Goal: Task Accomplishment & Management: Use online tool/utility

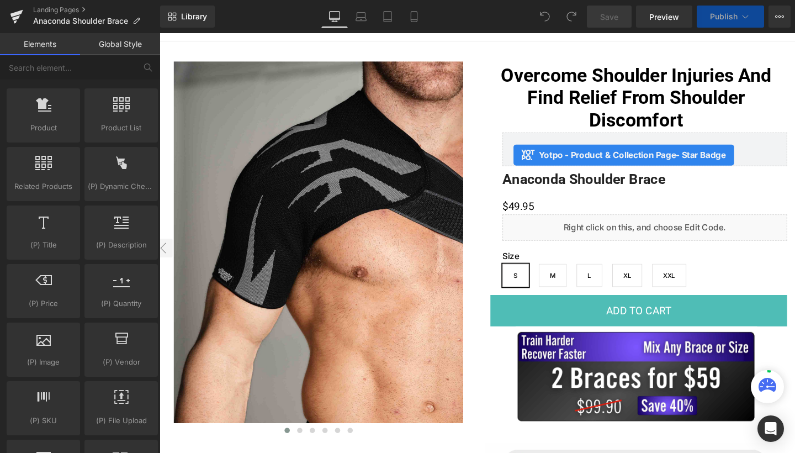
scroll to position [72, 0]
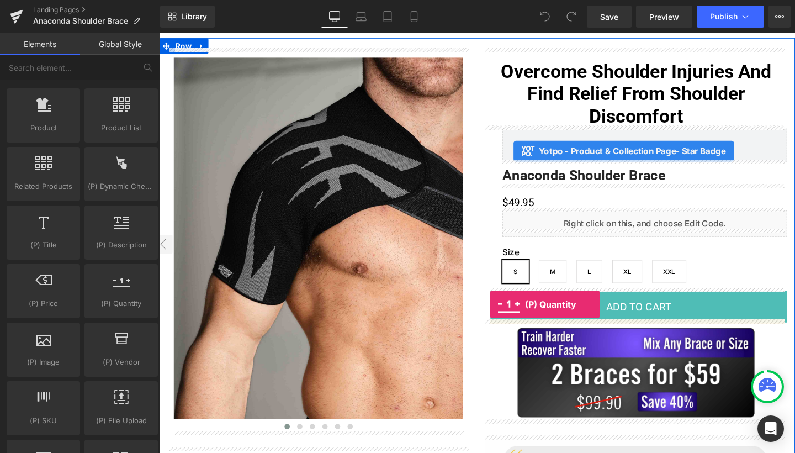
drag, startPoint x: 273, startPoint y: 319, endPoint x: 507, endPoint y: 318, distance: 234.1
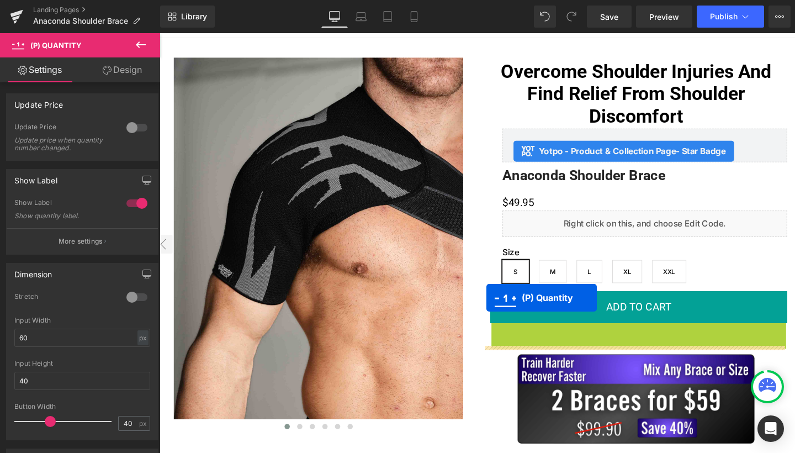
drag, startPoint x: 622, startPoint y: 353, endPoint x: 503, endPoint y: 311, distance: 125.7
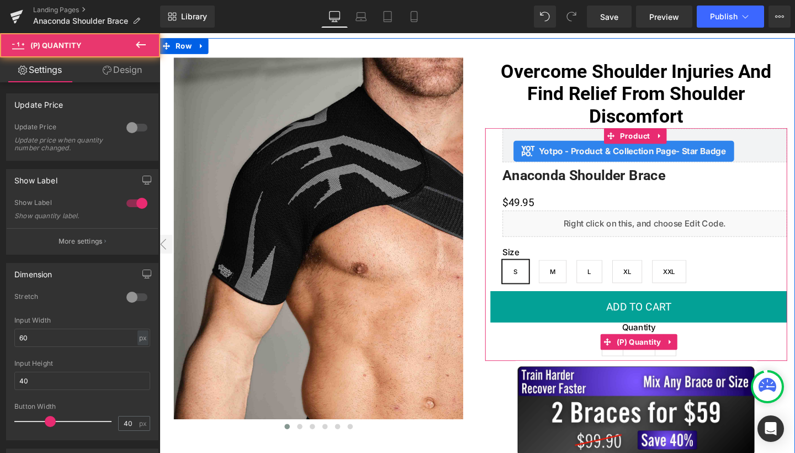
click at [648, 342] on label "Quantity" at bounding box center [663, 343] width 312 height 13
click at [631, 358] on span at bounding box center [630, 357] width 14 height 17
click at [646, 357] on span "(P) Quantity" at bounding box center [663, 358] width 52 height 17
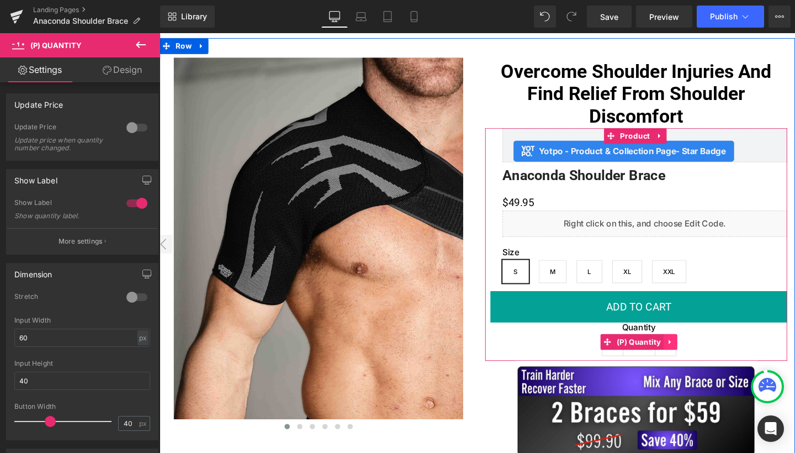
click at [693, 353] on icon at bounding box center [697, 357] width 8 height 8
click at [644, 354] on span "(P) Quantity" at bounding box center [642, 357] width 52 height 17
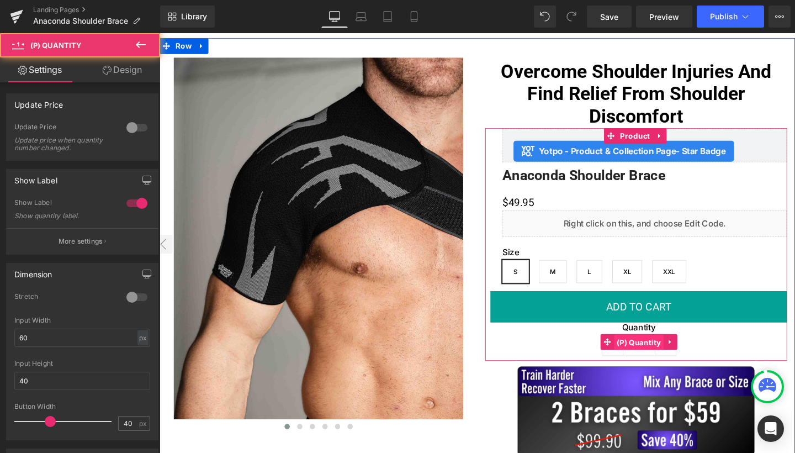
click at [644, 354] on span "(P) Quantity" at bounding box center [663, 358] width 52 height 17
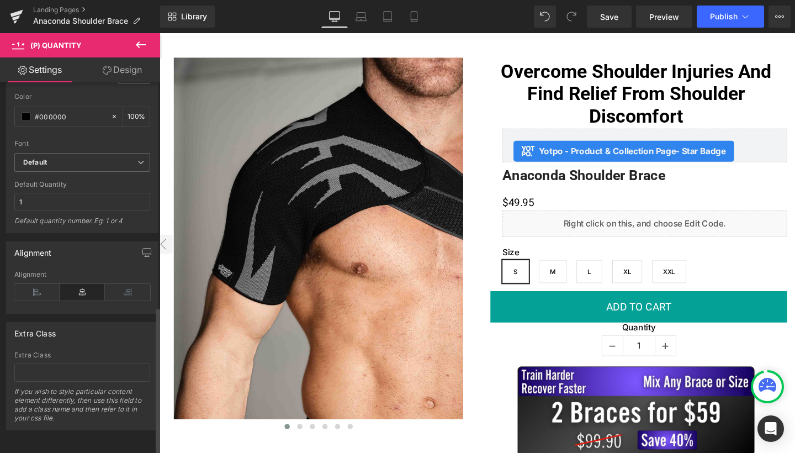
scroll to position [562, 0]
click at [33, 284] on icon at bounding box center [36, 292] width 45 height 17
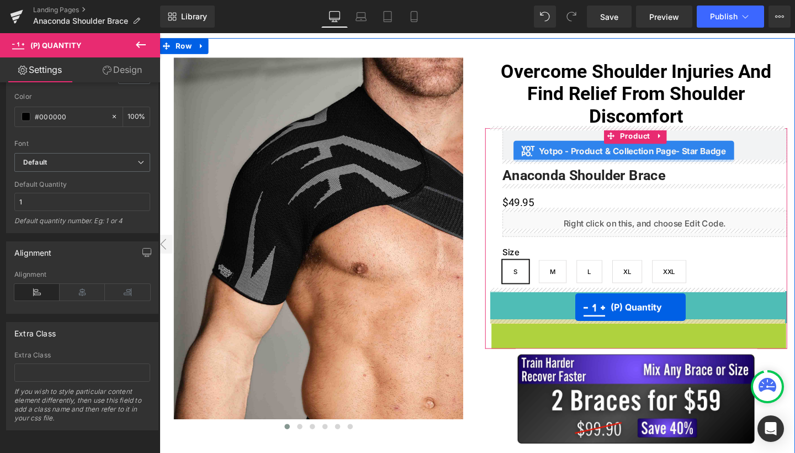
drag, startPoint x: 635, startPoint y: 358, endPoint x: 596, endPoint y: 320, distance: 53.9
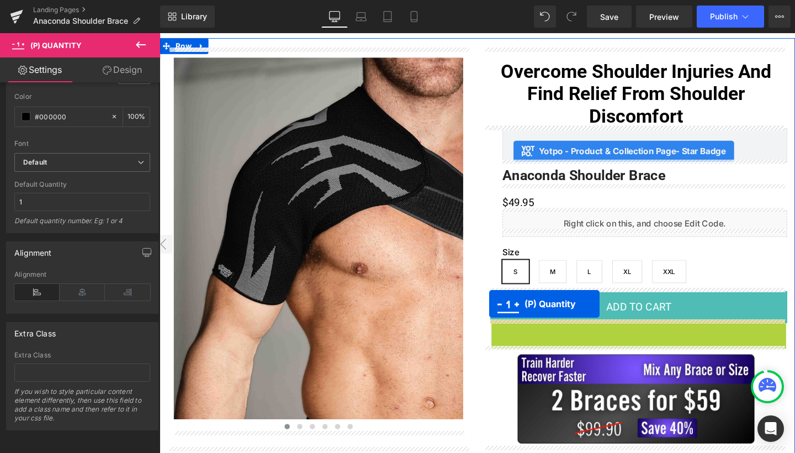
drag, startPoint x: 634, startPoint y: 353, endPoint x: 506, endPoint y: 317, distance: 132.9
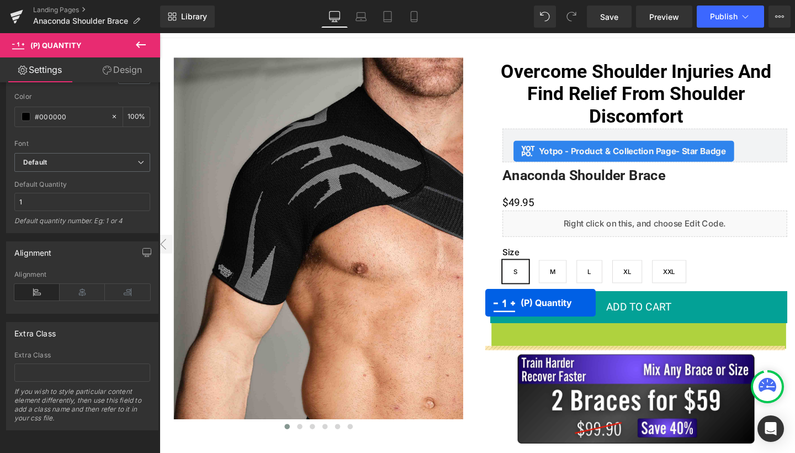
drag, startPoint x: 622, startPoint y: 351, endPoint x: 502, endPoint y: 316, distance: 125.1
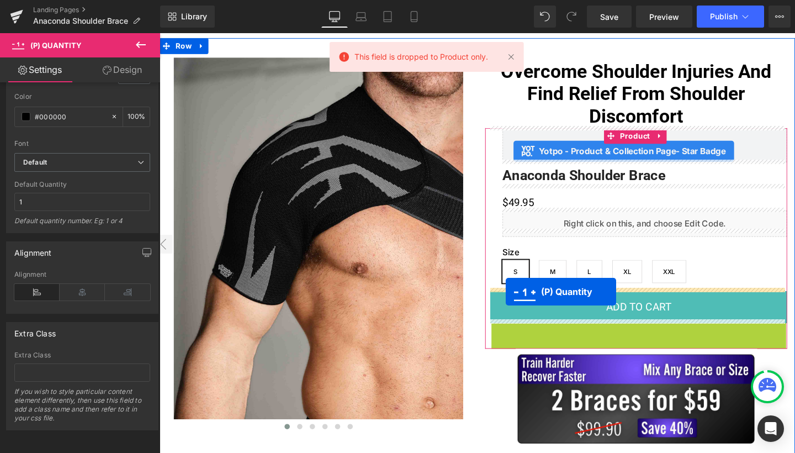
drag, startPoint x: 632, startPoint y: 353, endPoint x: 523, endPoint y: 305, distance: 119.1
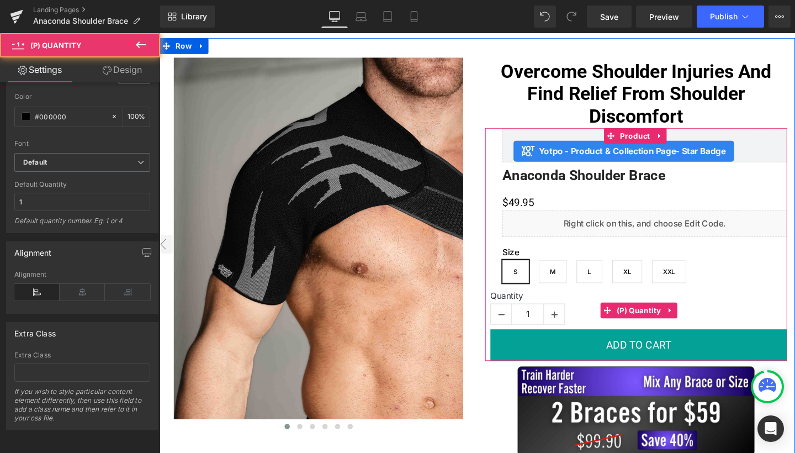
click at [522, 306] on label "Quantity" at bounding box center [663, 310] width 312 height 13
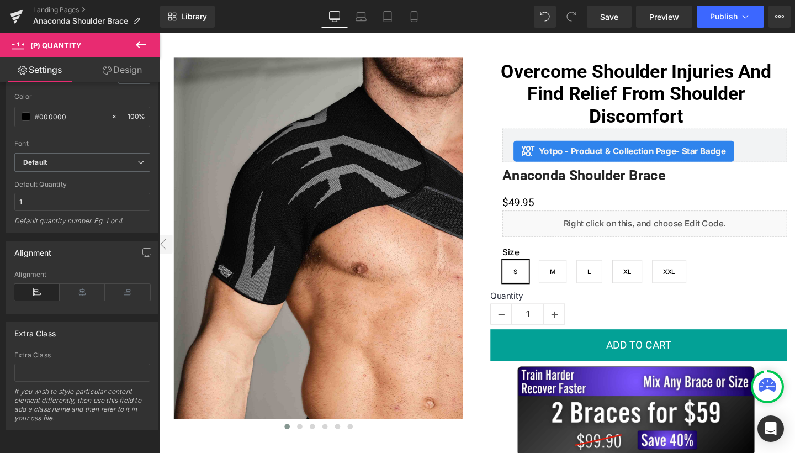
click at [121, 76] on link "Design" at bounding box center [122, 69] width 80 height 25
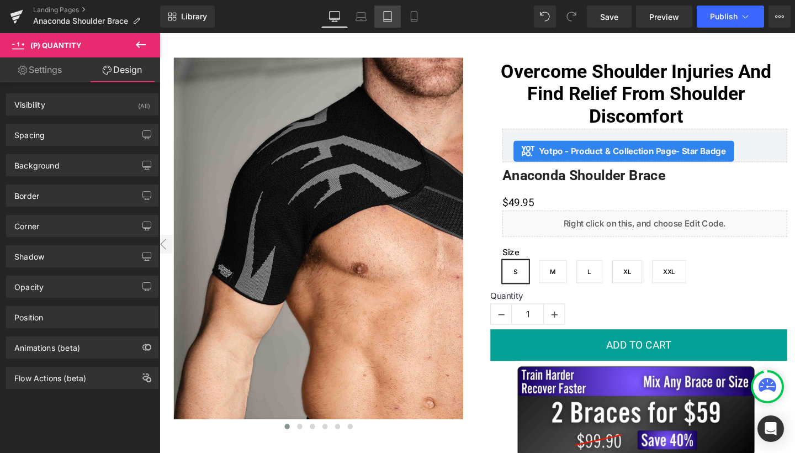
click at [391, 15] on icon at bounding box center [387, 16] width 11 height 11
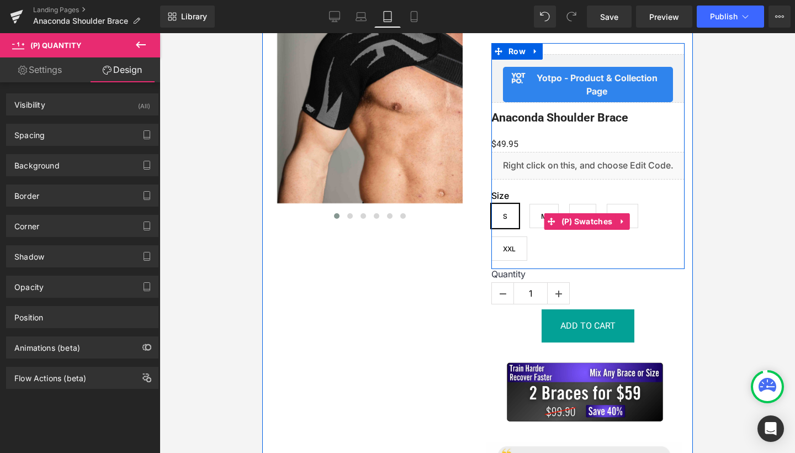
scroll to position [176, 0]
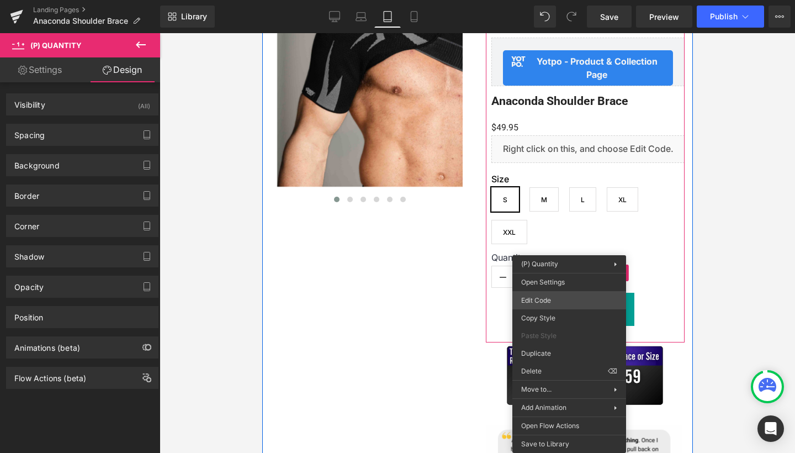
click at [549, 0] on div "(P) Quantity You are previewing how the will restyle your page. You can not edi…" at bounding box center [397, 0] width 795 height 0
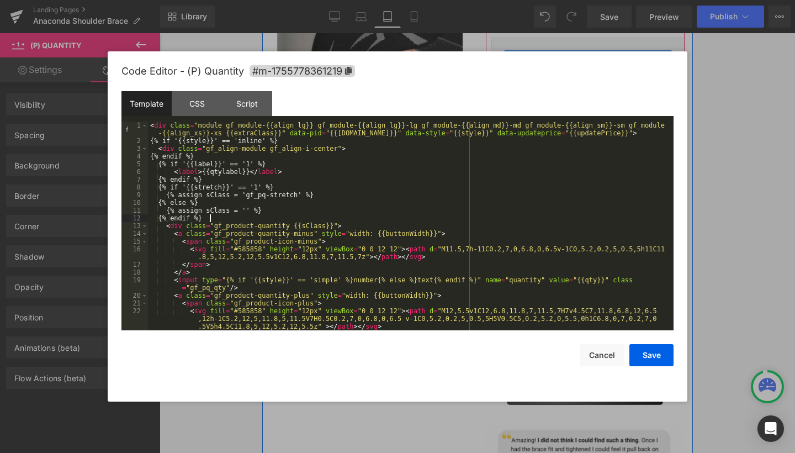
click at [415, 217] on div "< div class = "module gf_module-{{align_lg}} gf_module-{{align_lg}}-lg gf_modul…" at bounding box center [408, 237] width 521 height 232
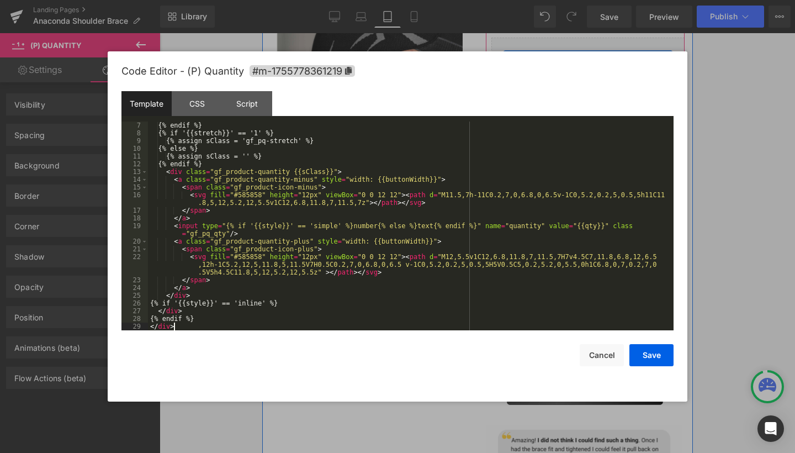
scroll to position [54, 0]
click at [647, 351] on button "Save" at bounding box center [651, 355] width 44 height 22
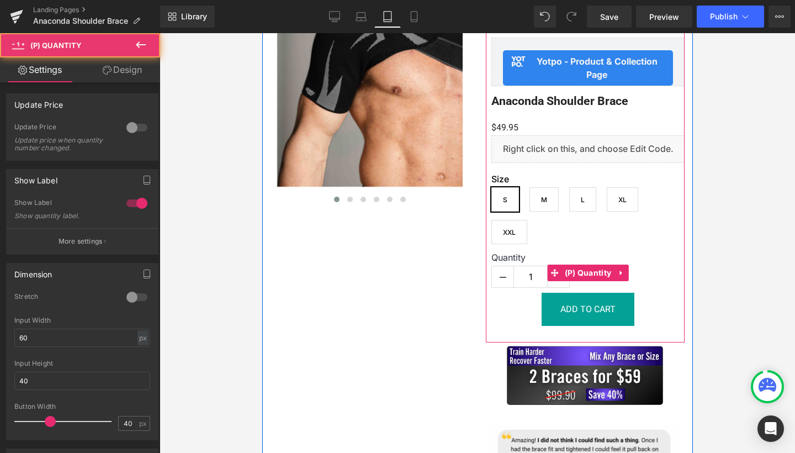
click at [501, 256] on label "Quantity" at bounding box center [587, 258] width 193 height 13
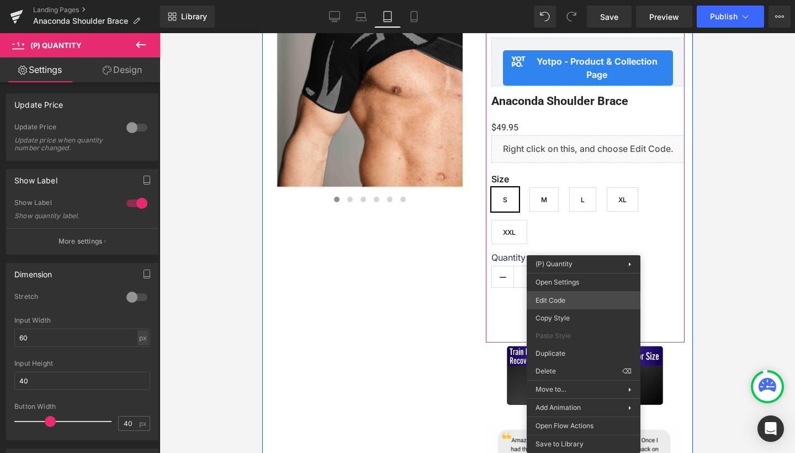
click at [558, 0] on div "(P) Quantity You are previewing how the will restyle your page. You can not edi…" at bounding box center [397, 0] width 795 height 0
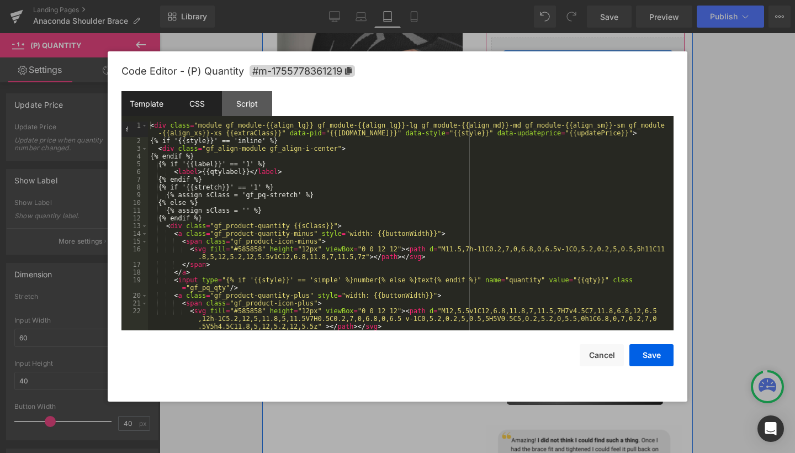
click at [197, 111] on div "CSS" at bounding box center [197, 103] width 50 height 25
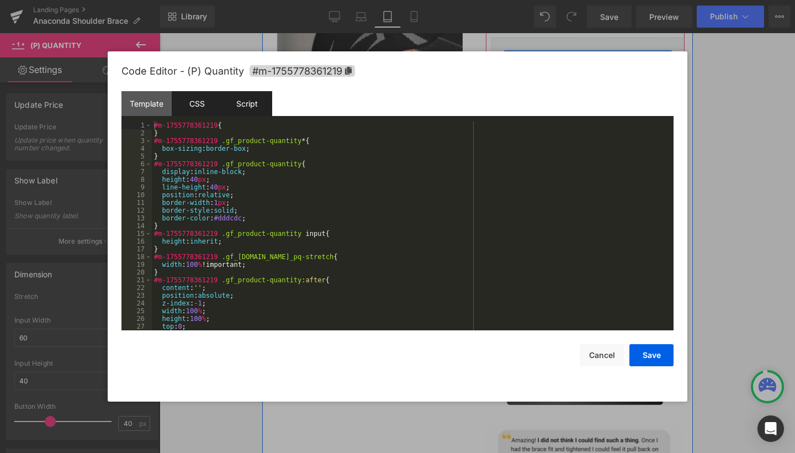
click at [247, 108] on div "Script" at bounding box center [247, 103] width 50 height 25
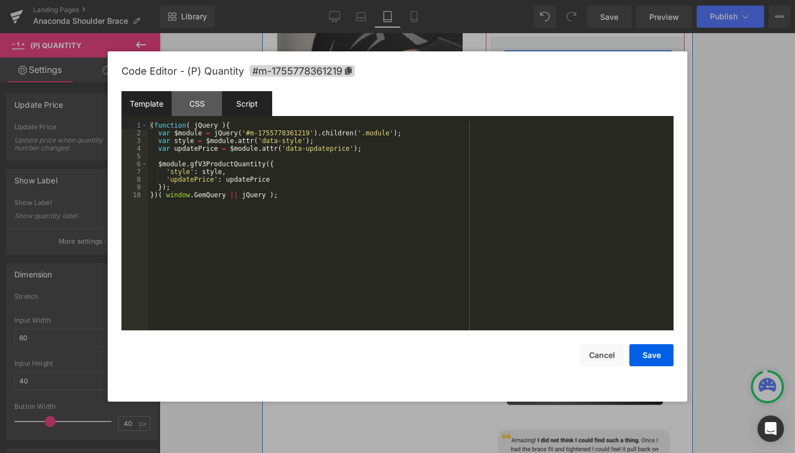
click at [146, 108] on div "Template" at bounding box center [146, 103] width 50 height 25
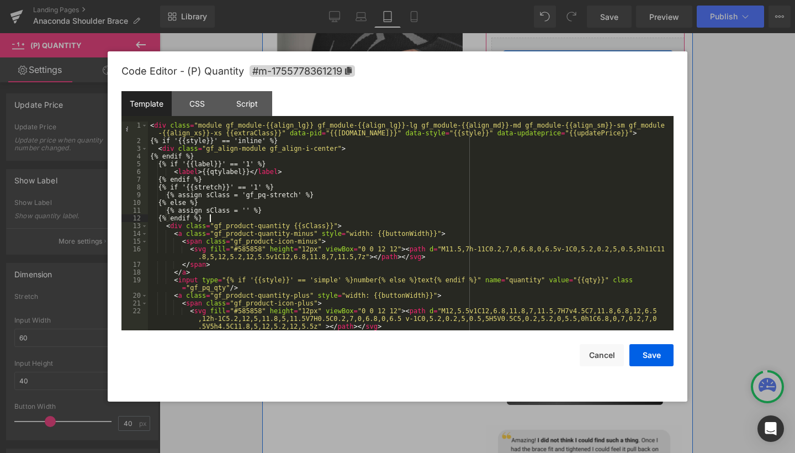
click at [219, 220] on div "< div class = "module gf_module-{{align_lg}} gf_module-{{align_lg}}-lg gf_modul…" at bounding box center [408, 237] width 521 height 232
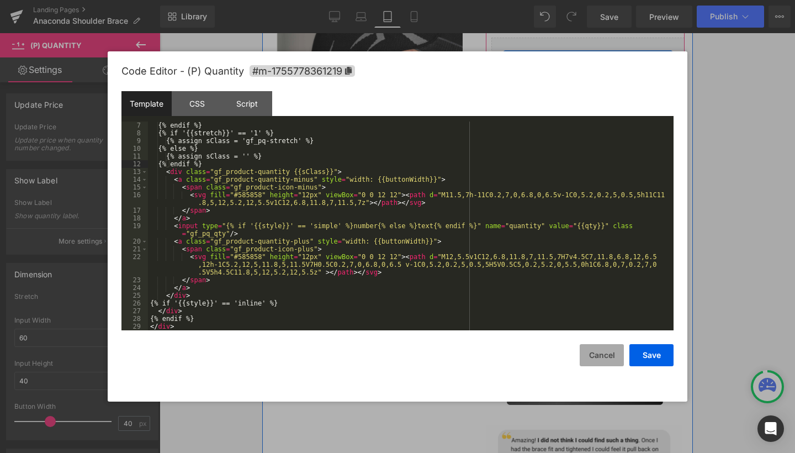
click at [600, 358] on button "Cancel" at bounding box center [602, 355] width 44 height 22
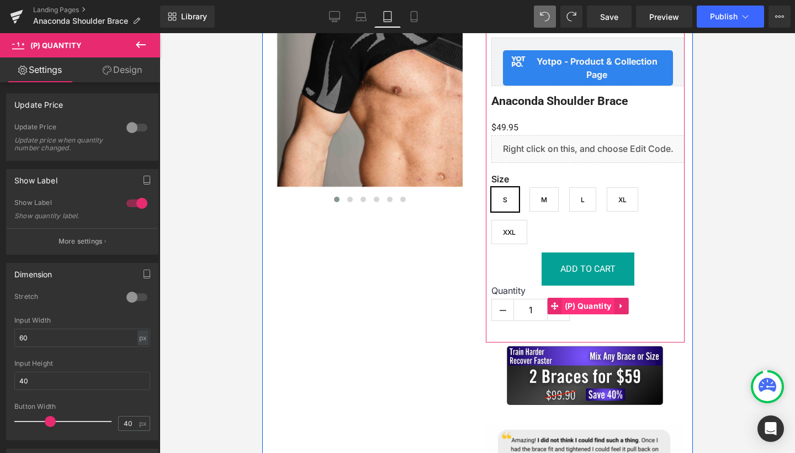
click at [578, 306] on span "(P) Quantity" at bounding box center [588, 306] width 52 height 17
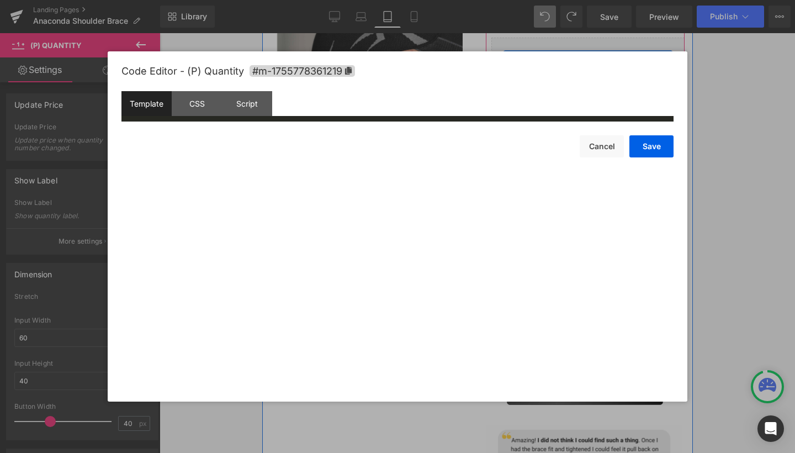
click at [555, 0] on div "(P) Quantity You are previewing how the will restyle your page. You can not edi…" at bounding box center [397, 0] width 795 height 0
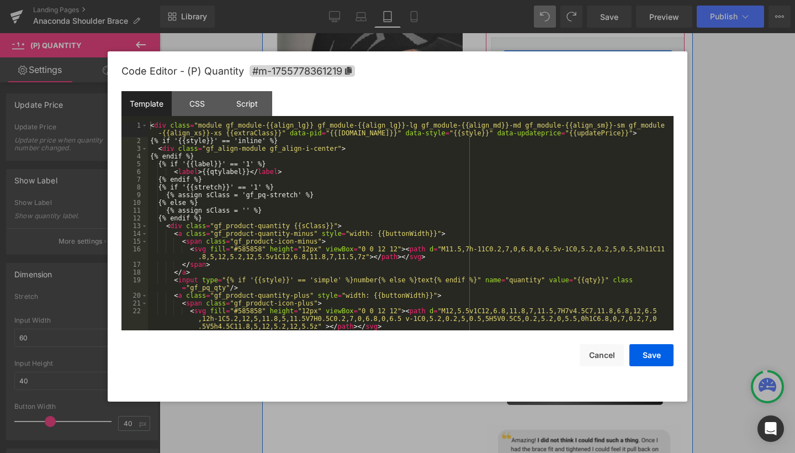
click at [260, 203] on div "< div class = "module gf_module-{{align_lg}} gf_module-{{align_lg}}-lg gf_modul…" at bounding box center [408, 237] width 521 height 232
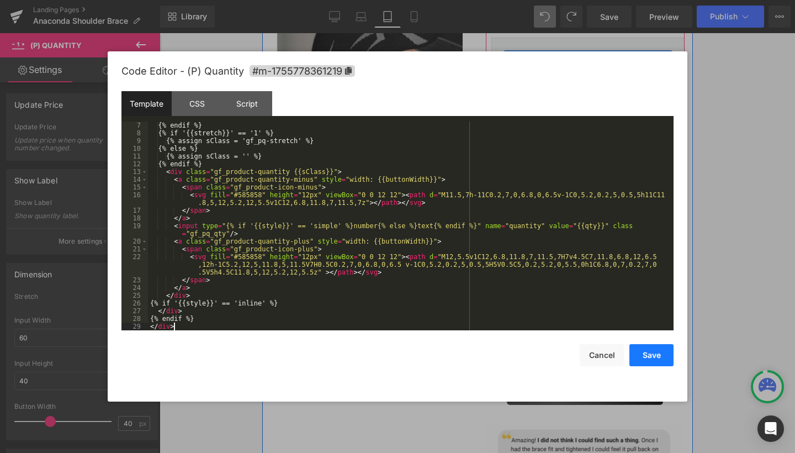
click at [649, 353] on button "Save" at bounding box center [651, 355] width 44 height 22
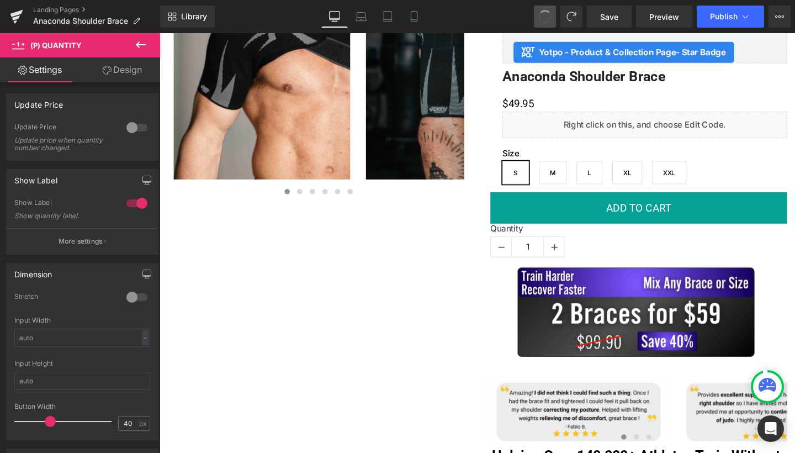
type input "60"
type input "40"
type input "15.9"
type input "100"
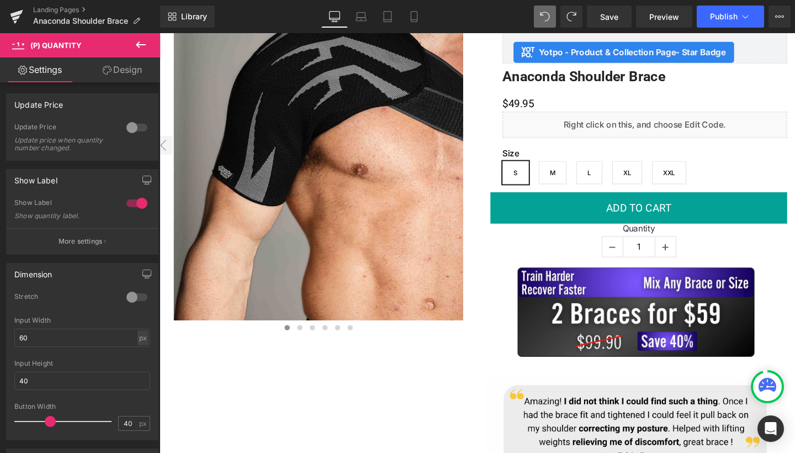
scroll to position [123, 0]
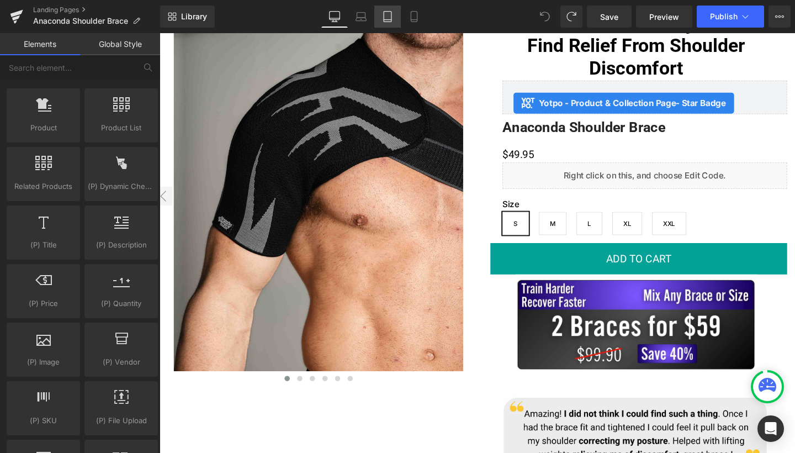
click at [386, 19] on icon at bounding box center [387, 16] width 11 height 11
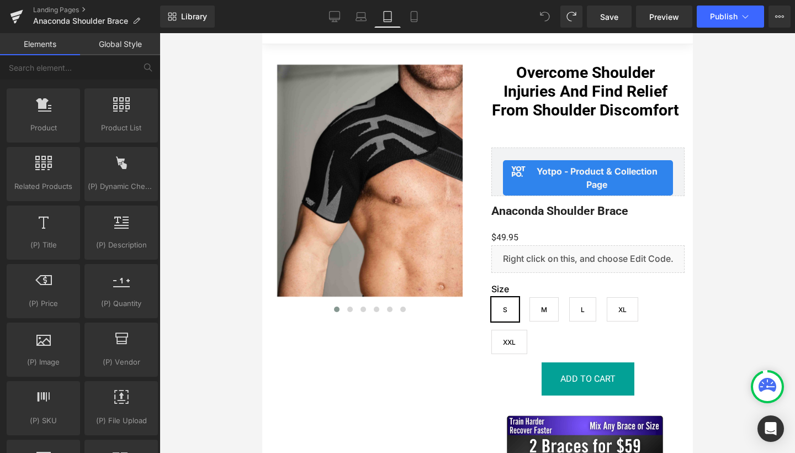
scroll to position [65, 0]
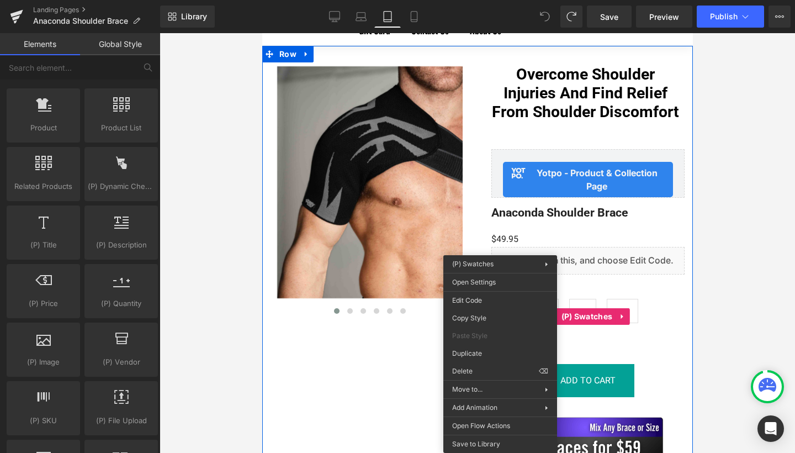
click at [332, 390] on div "‹ ›" at bounding box center [477, 344] width 431 height 597
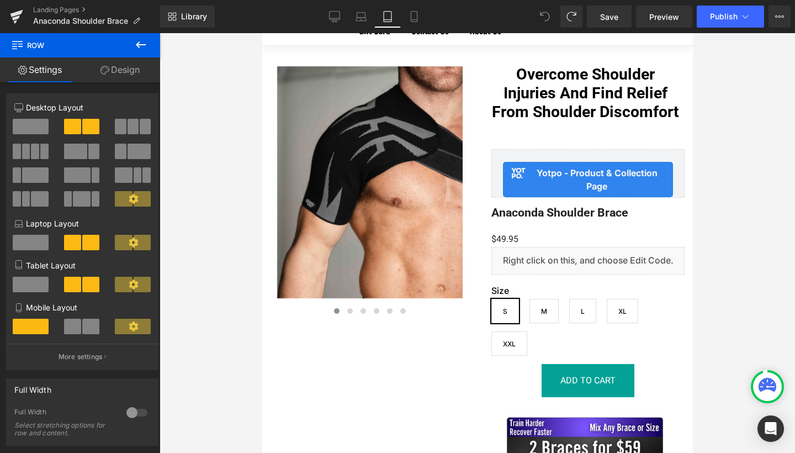
click at [137, 44] on icon at bounding box center [141, 44] width 10 height 7
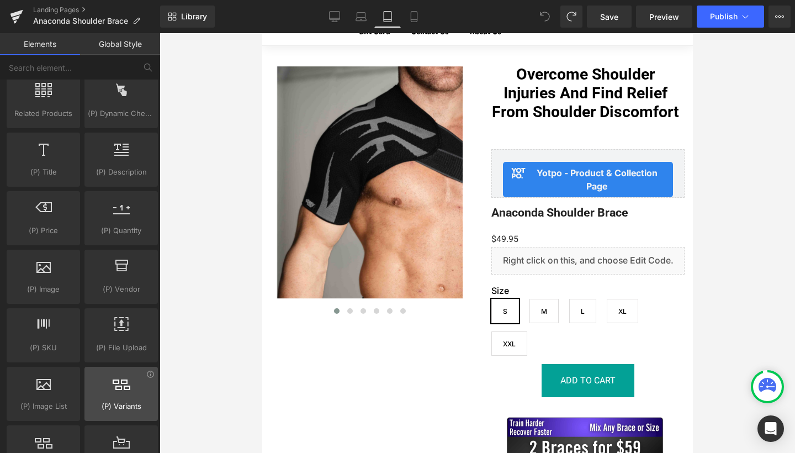
scroll to position [956, 0]
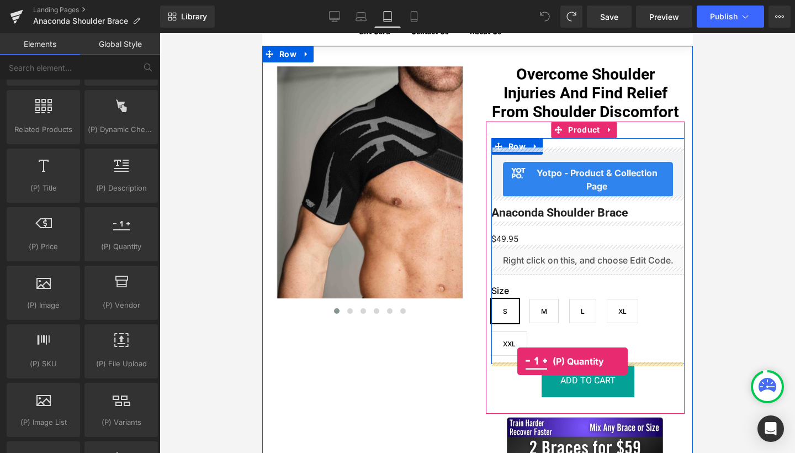
drag, startPoint x: 369, startPoint y: 269, endPoint x: 517, endPoint y: 361, distance: 174.1
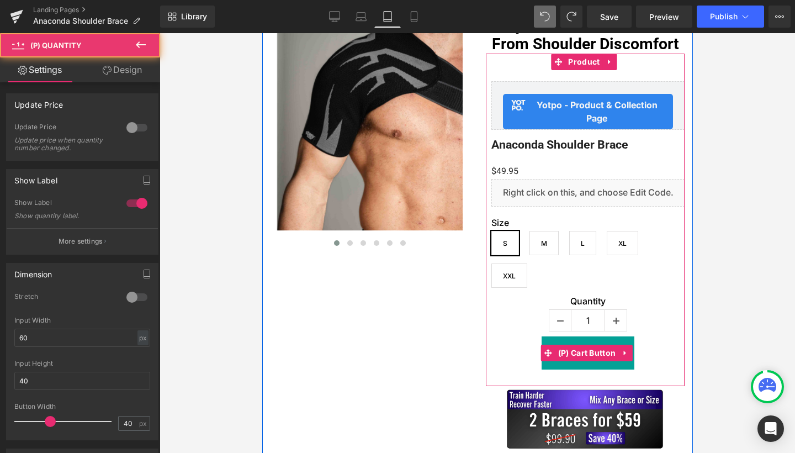
scroll to position [139, 0]
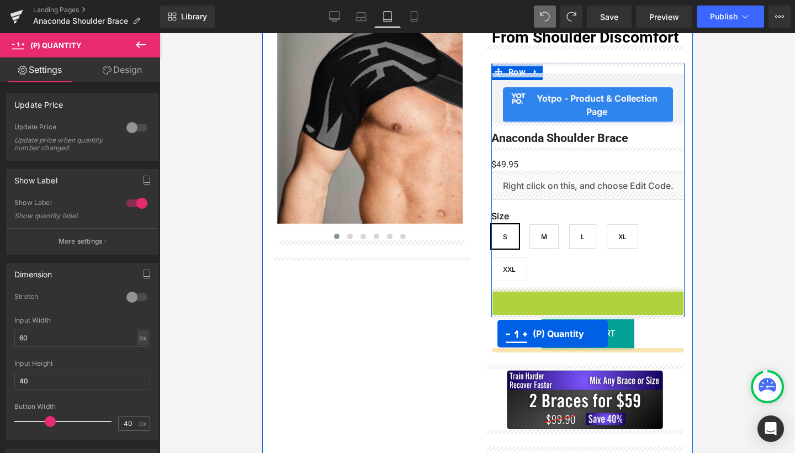
drag, startPoint x: 545, startPoint y: 306, endPoint x: 497, endPoint y: 333, distance: 55.1
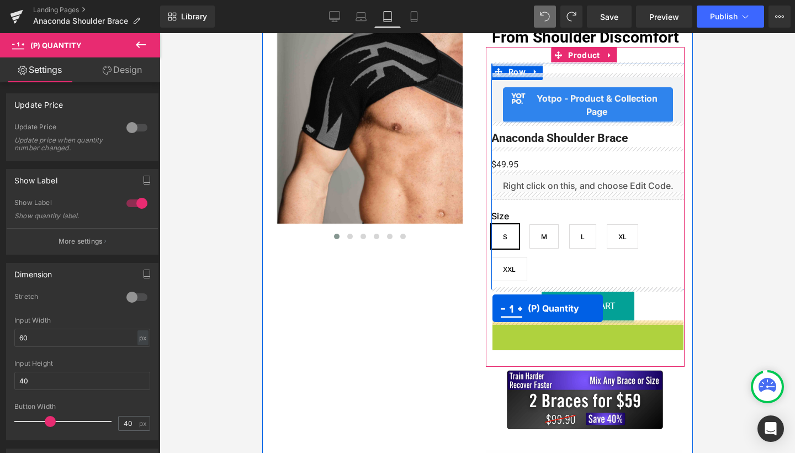
drag, startPoint x: 544, startPoint y: 338, endPoint x: 491, endPoint y: 307, distance: 60.9
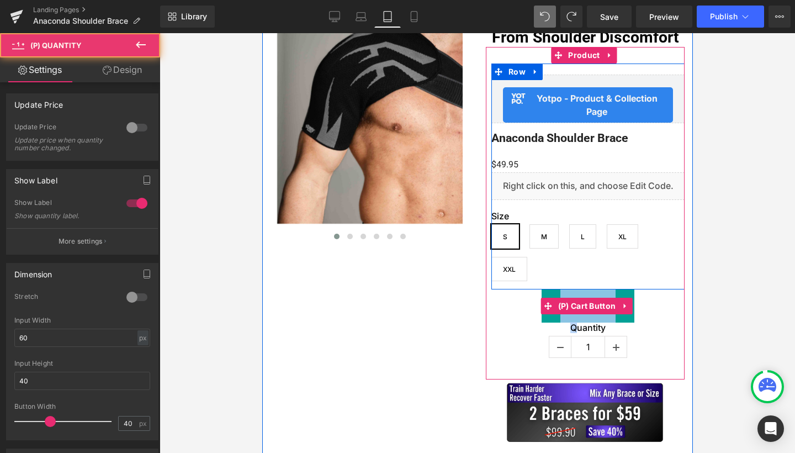
drag, startPoint x: 573, startPoint y: 326, endPoint x: 527, endPoint y: 310, distance: 48.5
click at [527, 310] on div "Yotpo - Product & Collection Page - Star Badge Yotpo - Product & Collection Pag…" at bounding box center [587, 213] width 193 height 300
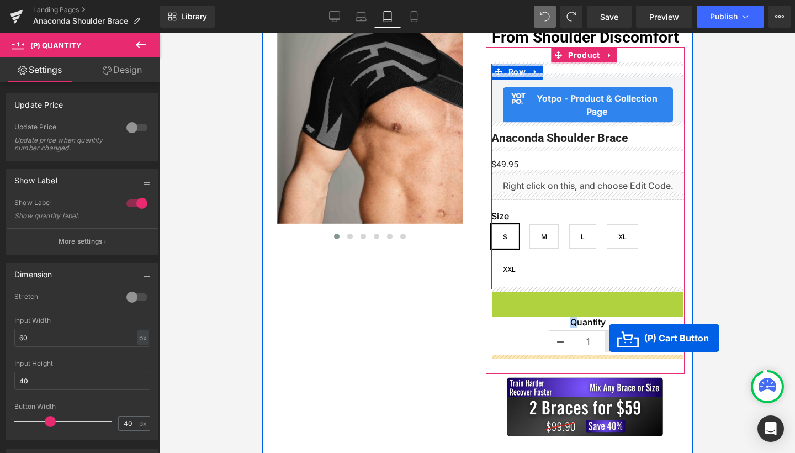
drag, startPoint x: 540, startPoint y: 305, endPoint x: 609, endPoint y: 338, distance: 76.6
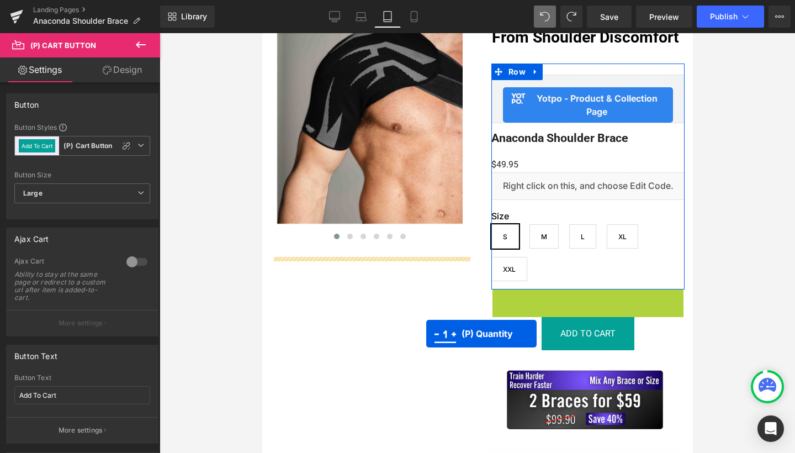
drag, startPoint x: 550, startPoint y: 306, endPoint x: 426, endPoint y: 333, distance: 127.1
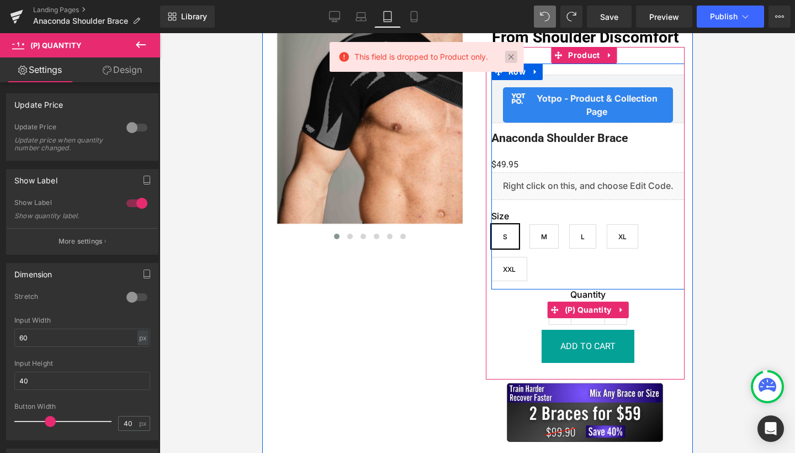
click at [515, 51] on link at bounding box center [511, 57] width 12 height 12
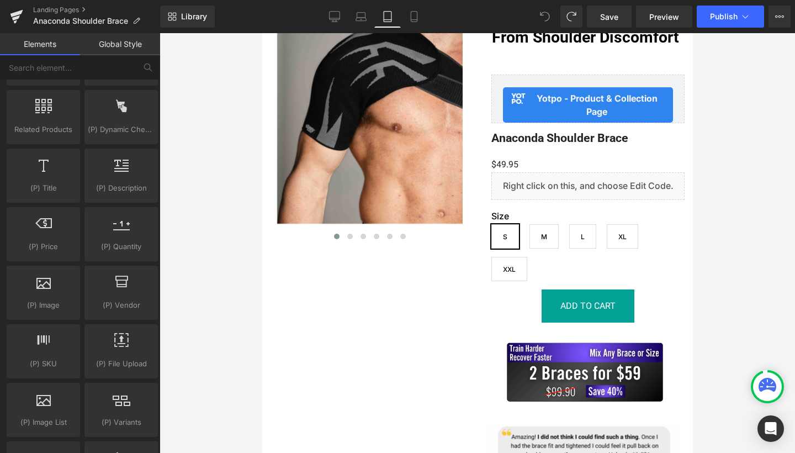
click at [548, 13] on icon at bounding box center [545, 17] width 10 height 10
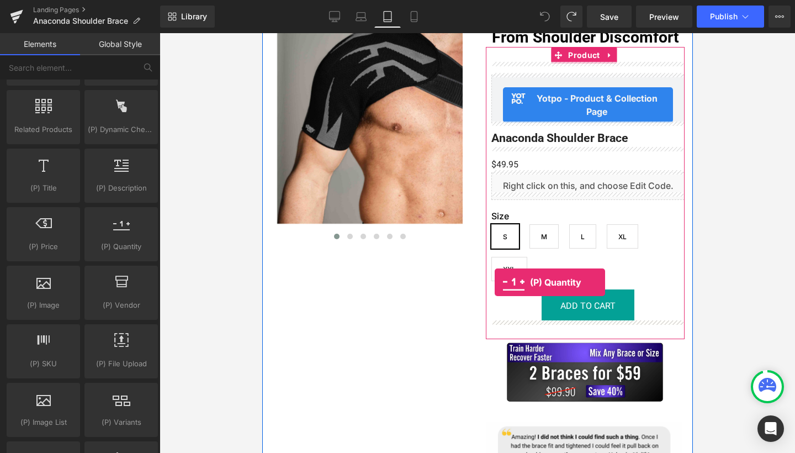
drag, startPoint x: 369, startPoint y: 277, endPoint x: 494, endPoint y: 282, distance: 124.9
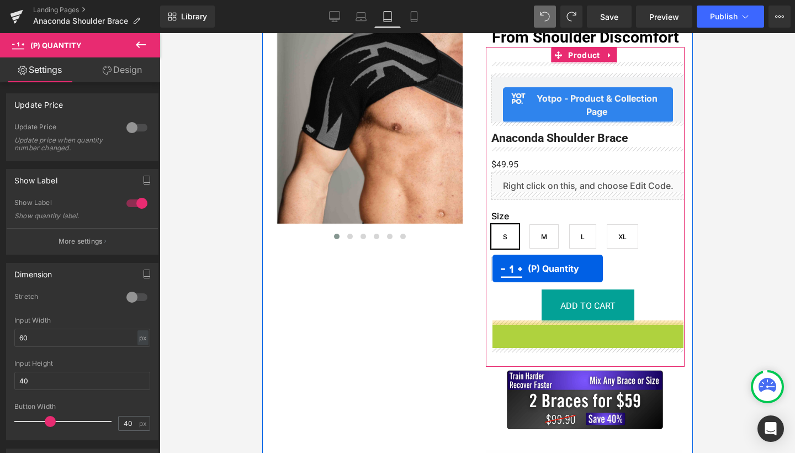
drag, startPoint x: 544, startPoint y: 338, endPoint x: 492, endPoint y: 268, distance: 87.6
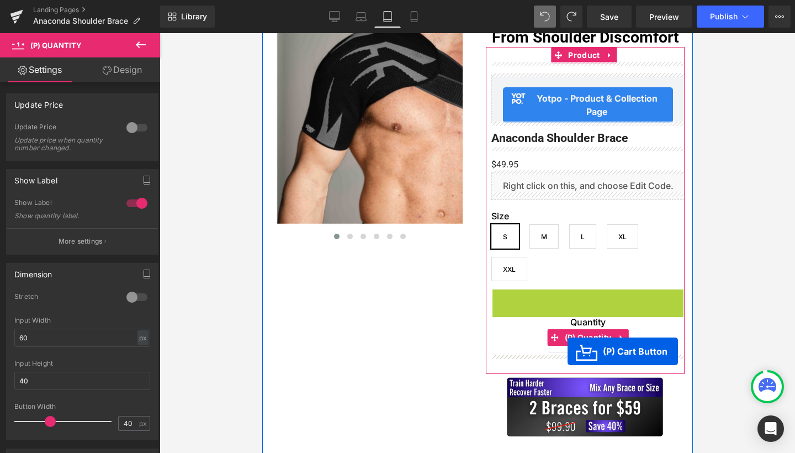
drag, startPoint x: 541, startPoint y: 304, endPoint x: 567, endPoint y: 351, distance: 53.9
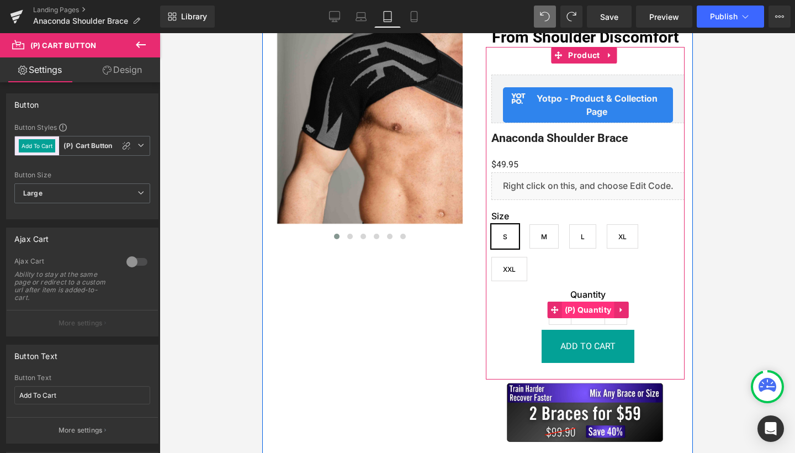
click at [566, 307] on span "(P) Quantity" at bounding box center [588, 309] width 52 height 17
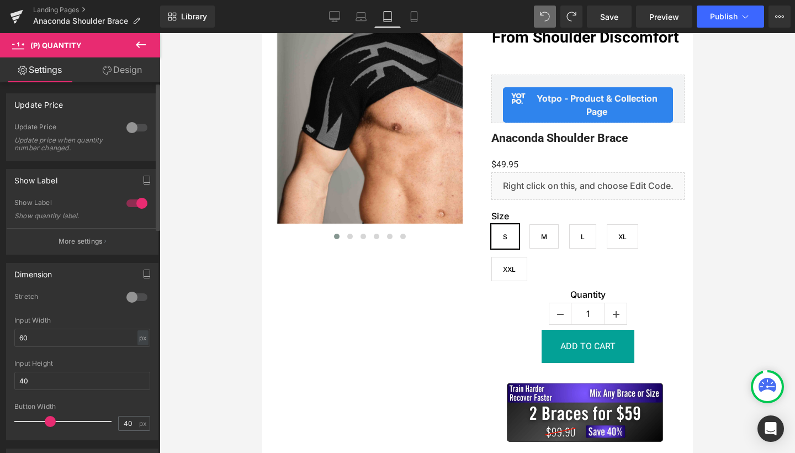
click at [136, 203] on div at bounding box center [137, 203] width 27 height 18
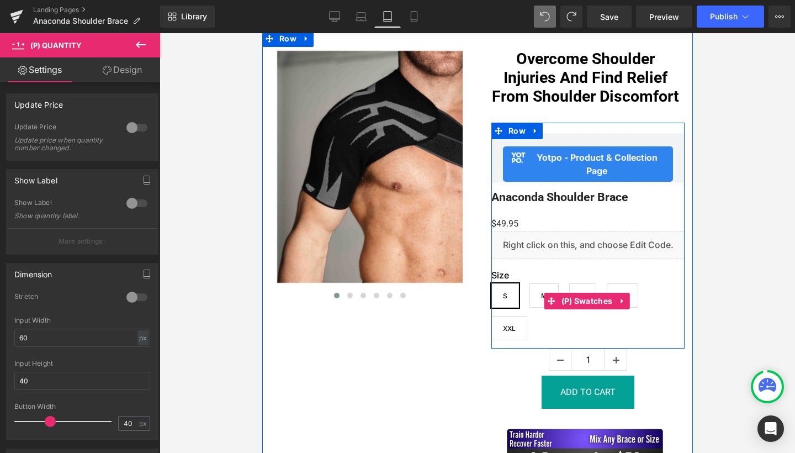
scroll to position [74, 0]
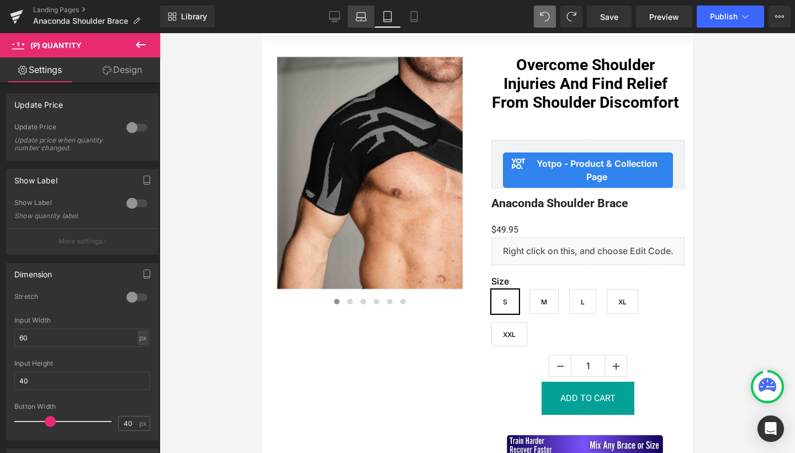
click at [353, 19] on link "Laptop" at bounding box center [361, 17] width 27 height 22
type input "100"
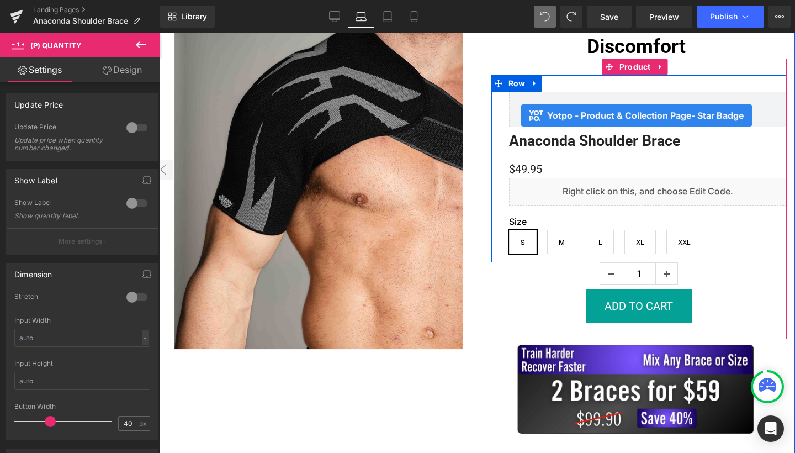
scroll to position [151, 0]
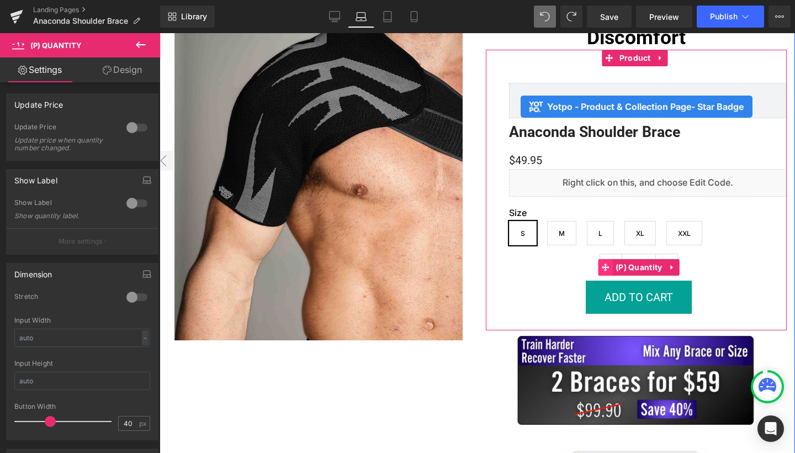
click at [602, 271] on icon at bounding box center [606, 267] width 8 height 8
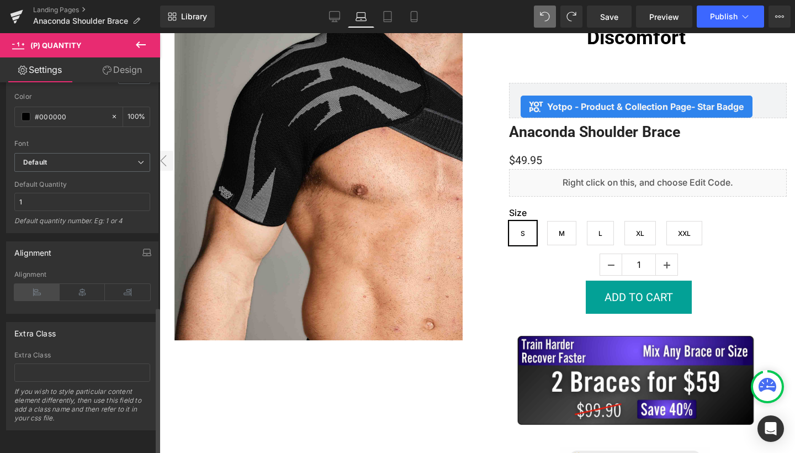
scroll to position [562, 0]
click at [27, 284] on icon at bounding box center [36, 292] width 45 height 17
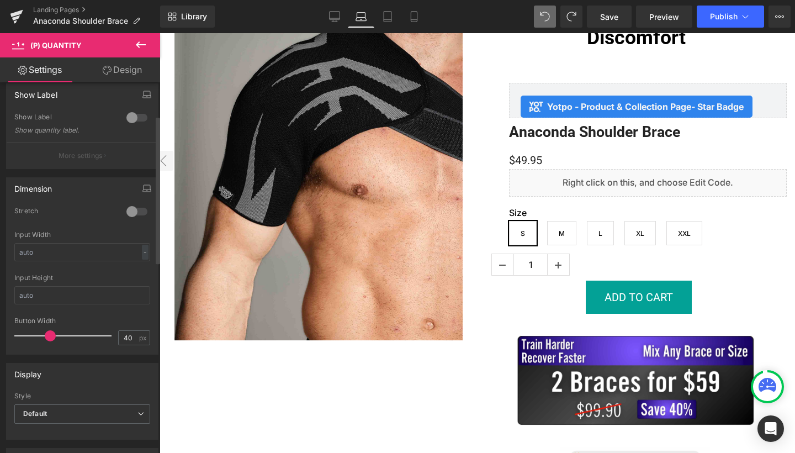
scroll to position [83, 0]
type input "40"
click at [51, 341] on span at bounding box center [50, 338] width 11 height 11
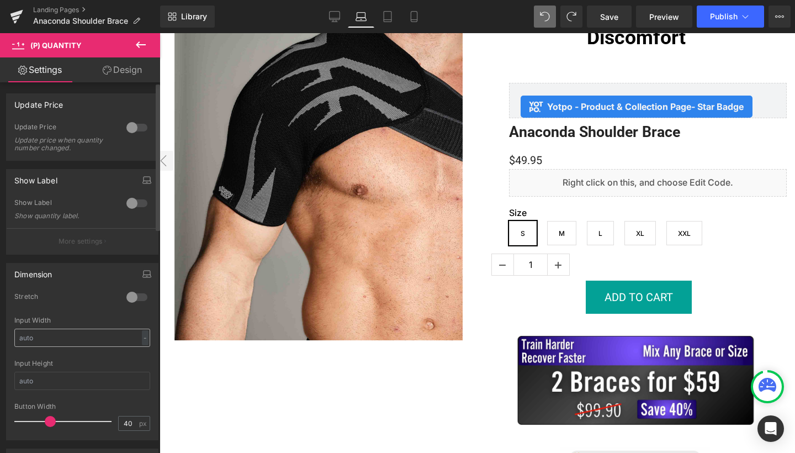
scroll to position [0, 0]
click at [125, 63] on link "Design" at bounding box center [122, 69] width 80 height 25
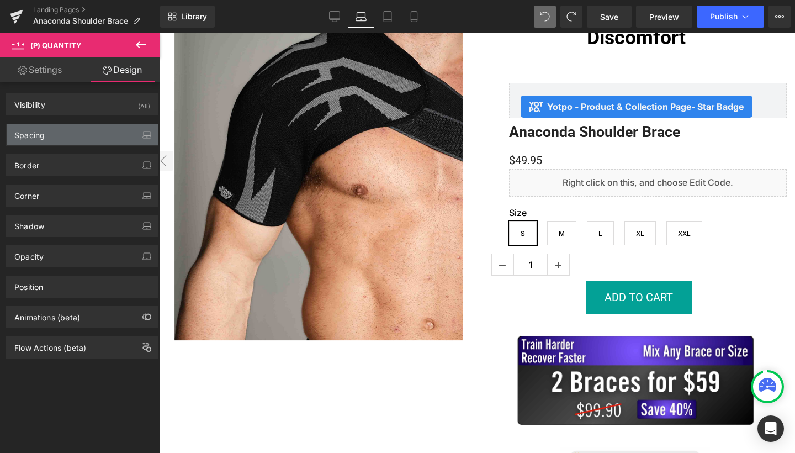
click at [63, 139] on div "Spacing" at bounding box center [82, 134] width 151 height 21
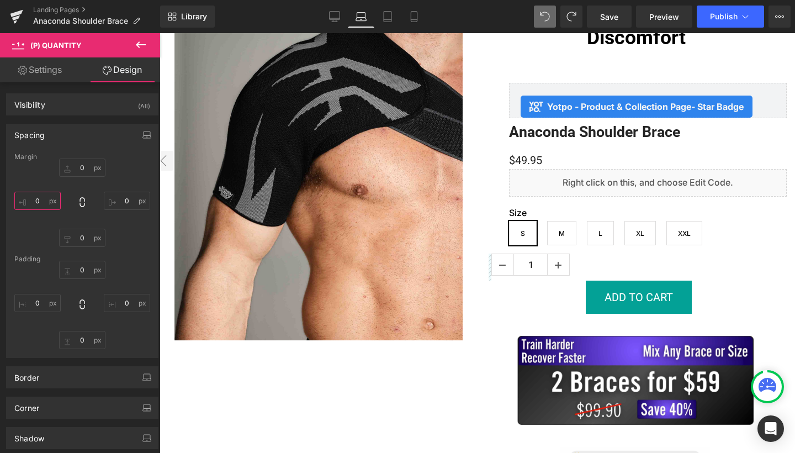
click at [41, 204] on input "0" at bounding box center [37, 201] width 46 height 18
click at [40, 205] on input "0" at bounding box center [37, 201] width 46 height 18
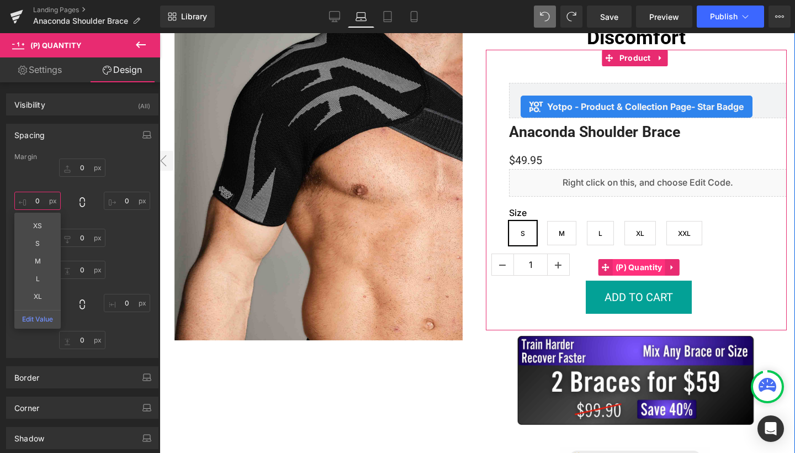
click at [619, 276] on span "(P) Quantity" at bounding box center [639, 267] width 52 height 17
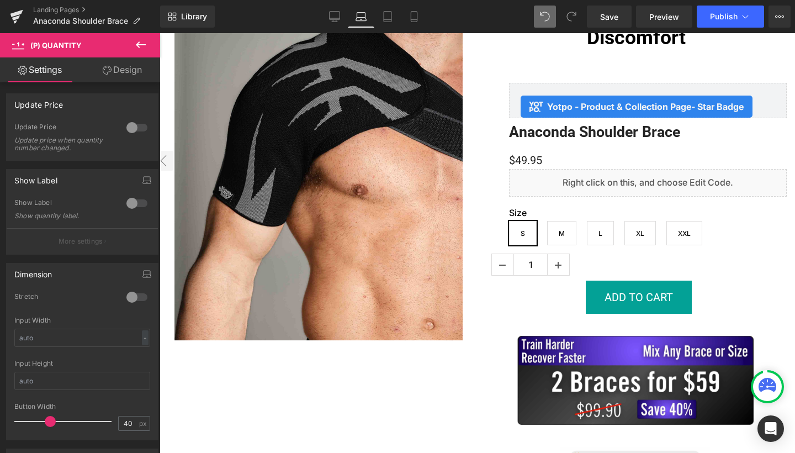
click at [126, 73] on link "Design" at bounding box center [122, 69] width 80 height 25
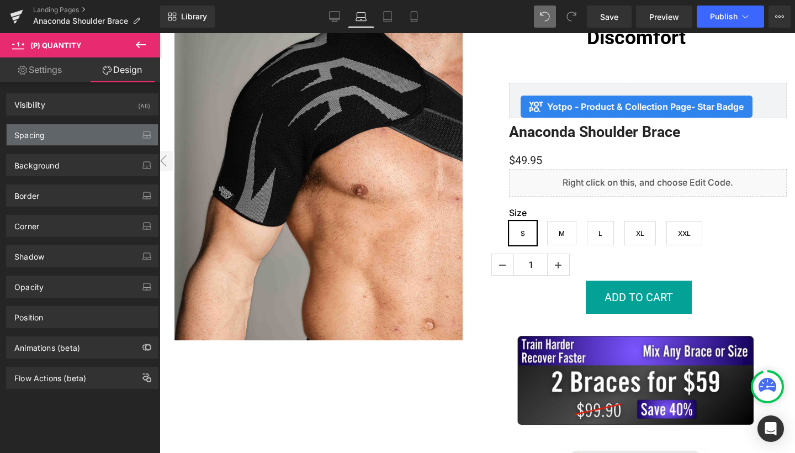
click at [31, 130] on div "Spacing" at bounding box center [29, 131] width 30 height 15
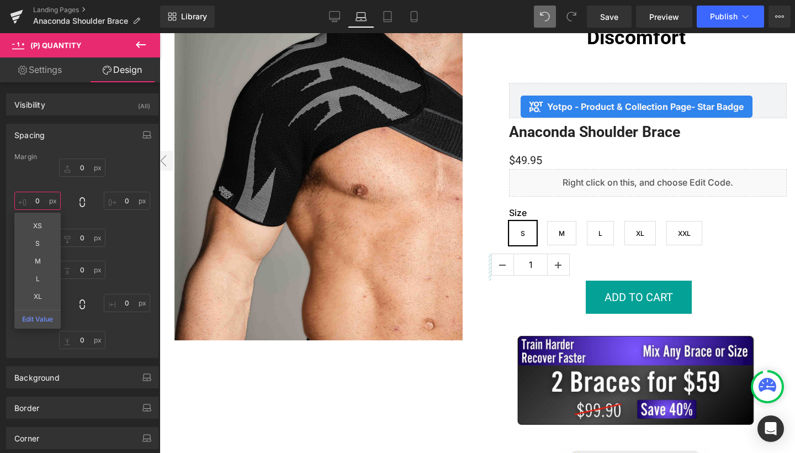
click at [39, 204] on input "0" at bounding box center [37, 201] width 46 height 18
type input "2"
type input "4"
type input "30"
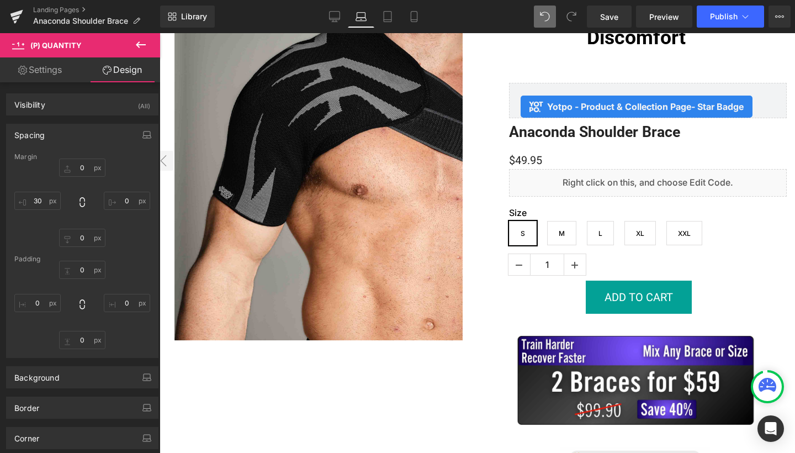
click at [84, 140] on div "Spacing" at bounding box center [82, 134] width 151 height 21
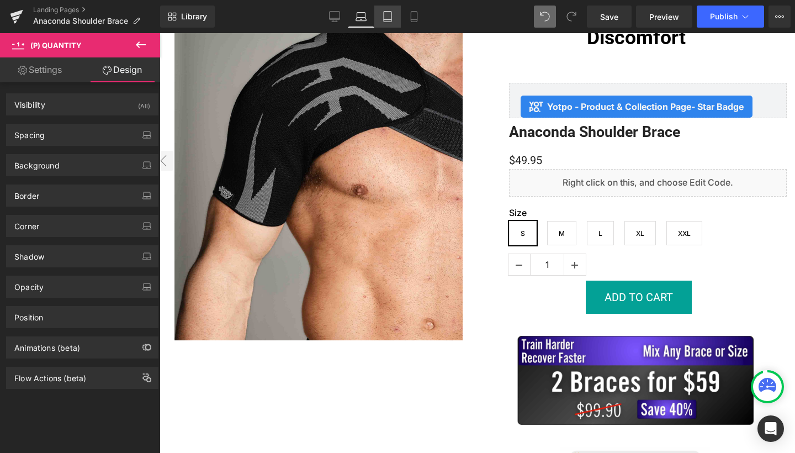
click at [390, 12] on icon at bounding box center [388, 17] width 8 height 10
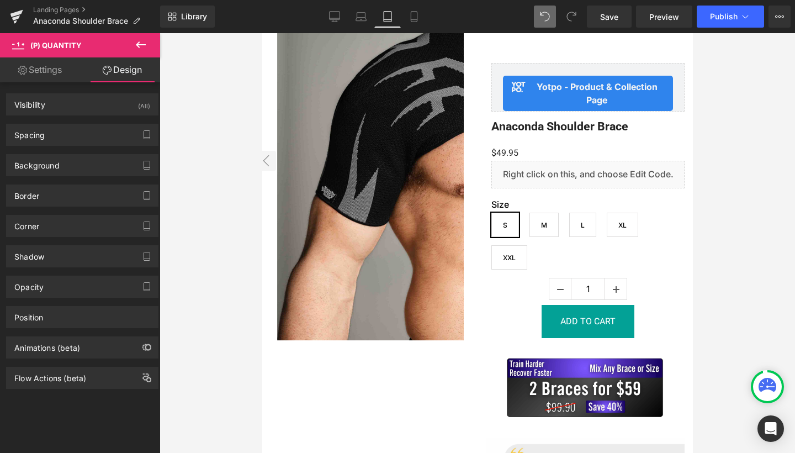
scroll to position [176, 0]
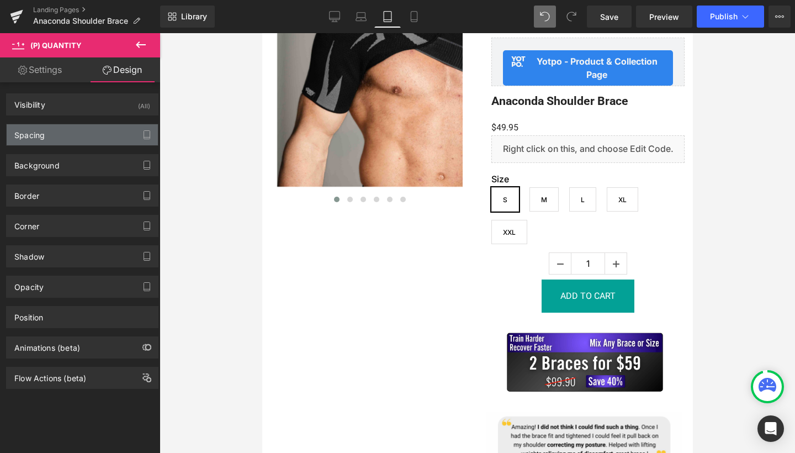
click at [64, 138] on div "Spacing" at bounding box center [82, 134] width 151 height 21
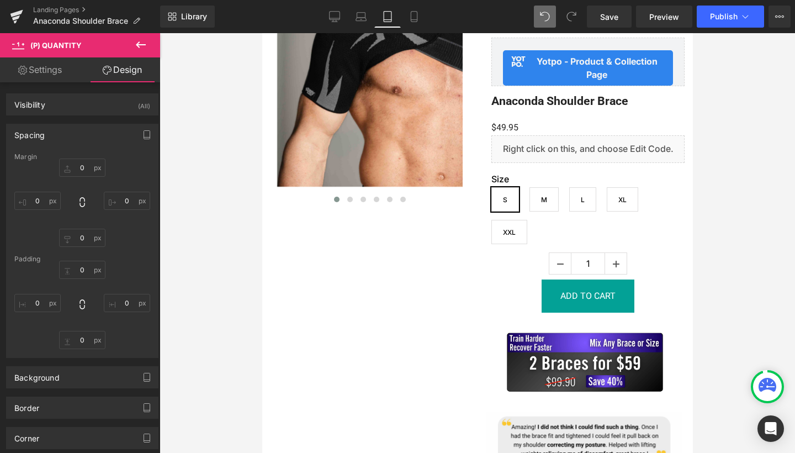
click at [39, 83] on div "Visibility (All) 0|0|0|0 1 Show on Desktop 1 Show on Laptop 1 Show on Tablet 1 …" at bounding box center [82, 341] width 165 height 518
click at [39, 75] on link "Settings" at bounding box center [40, 69] width 80 height 25
type input "100"
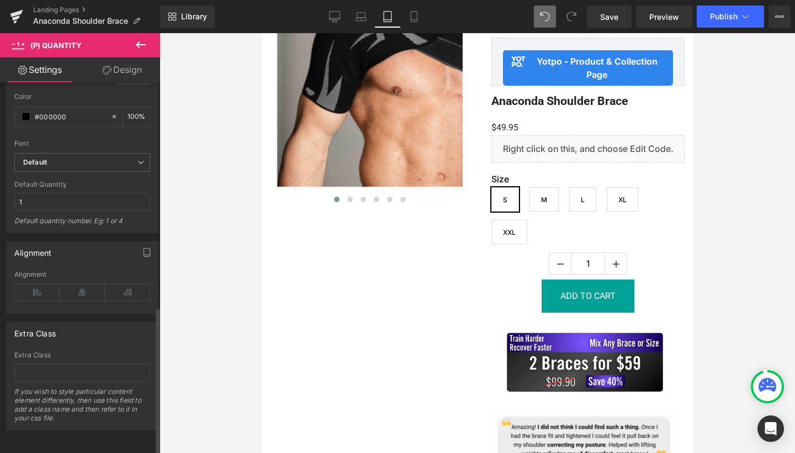
scroll to position [562, 0]
click at [24, 286] on icon at bounding box center [36, 292] width 45 height 17
click at [116, 78] on link "Design" at bounding box center [122, 69] width 80 height 25
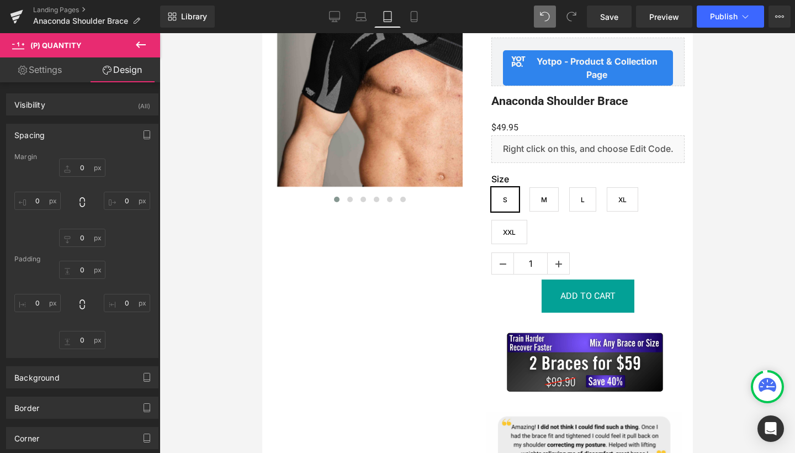
type input "0"
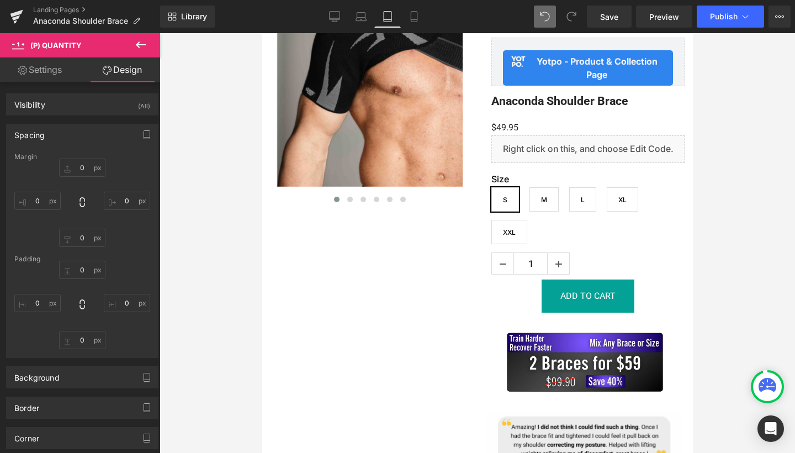
type input "0"
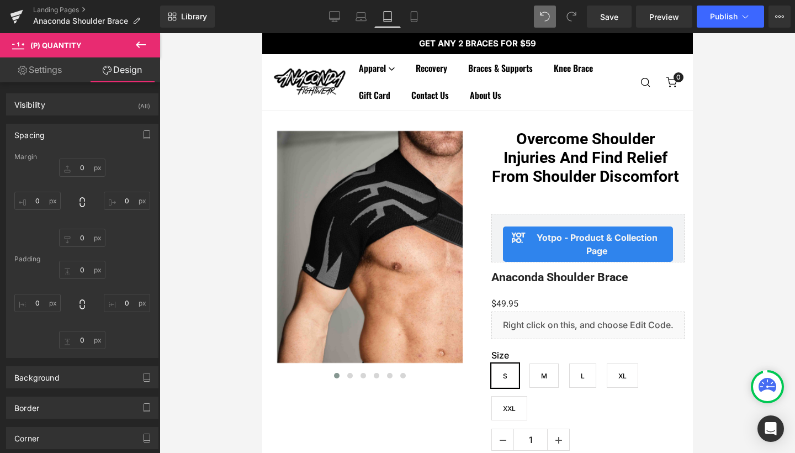
scroll to position [0, 0]
click at [724, 20] on span "Publish" at bounding box center [724, 16] width 28 height 9
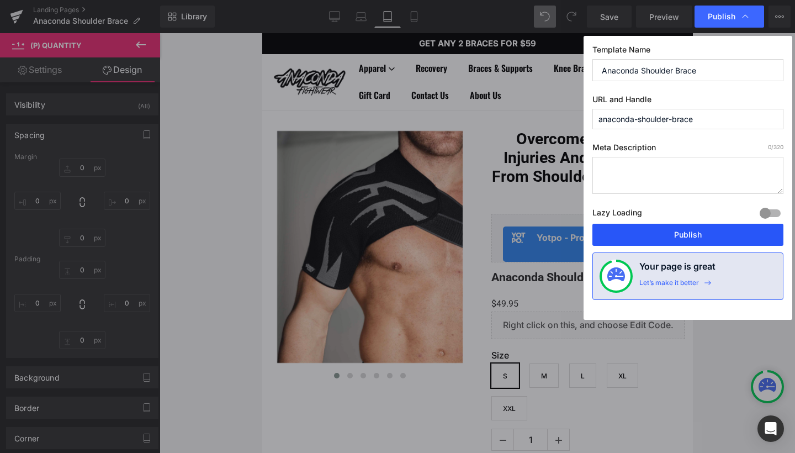
click at [681, 241] on button "Publish" at bounding box center [687, 235] width 191 height 22
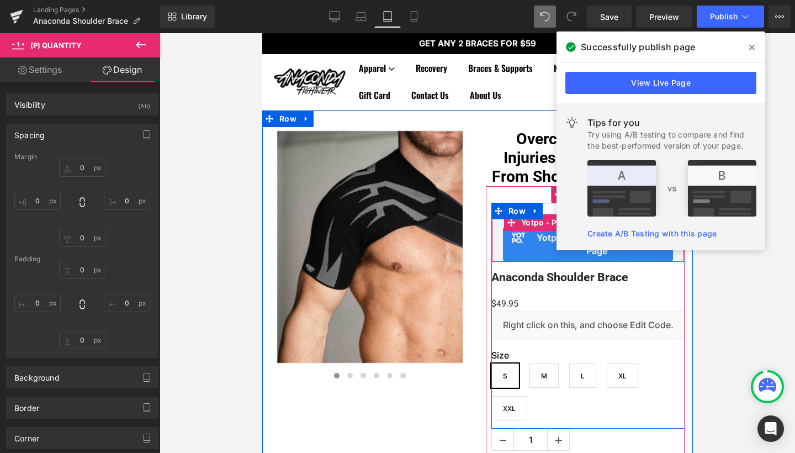
click at [749, 47] on span at bounding box center [752, 48] width 18 height 18
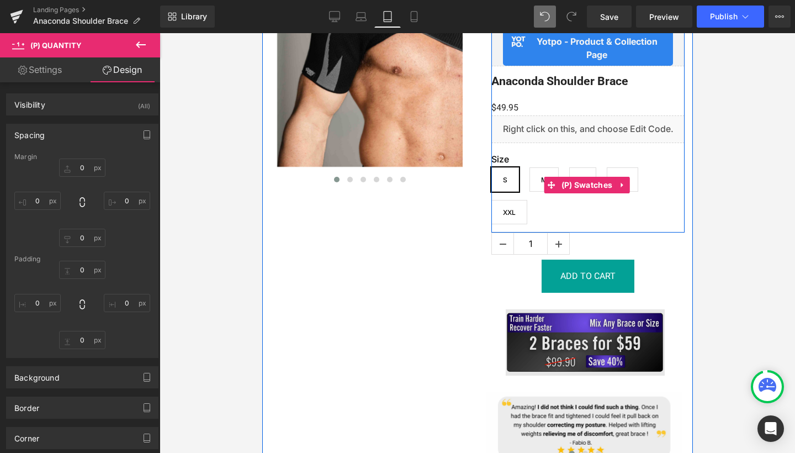
scroll to position [203, 0]
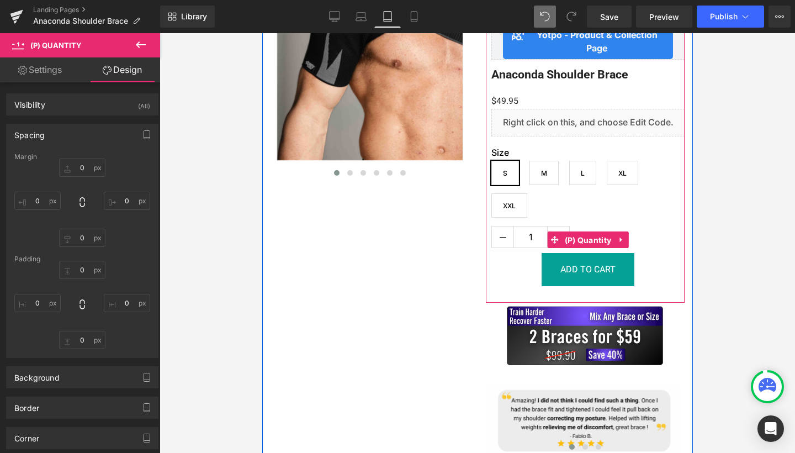
click at [595, 234] on span "(P) Quantity" at bounding box center [588, 240] width 52 height 17
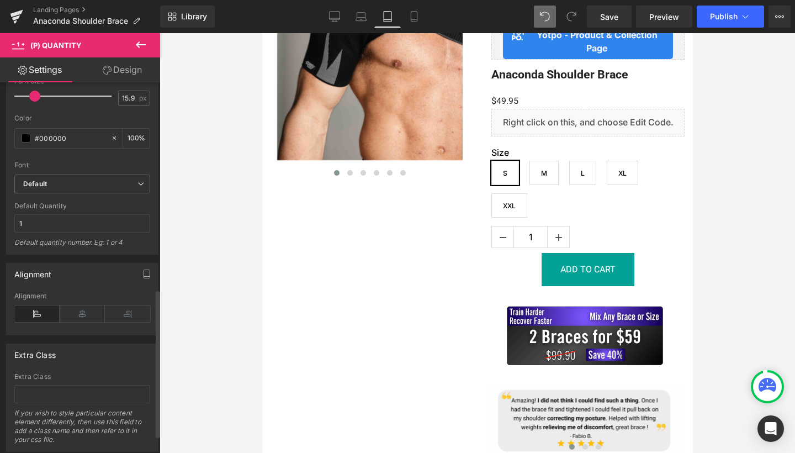
scroll to position [554, 0]
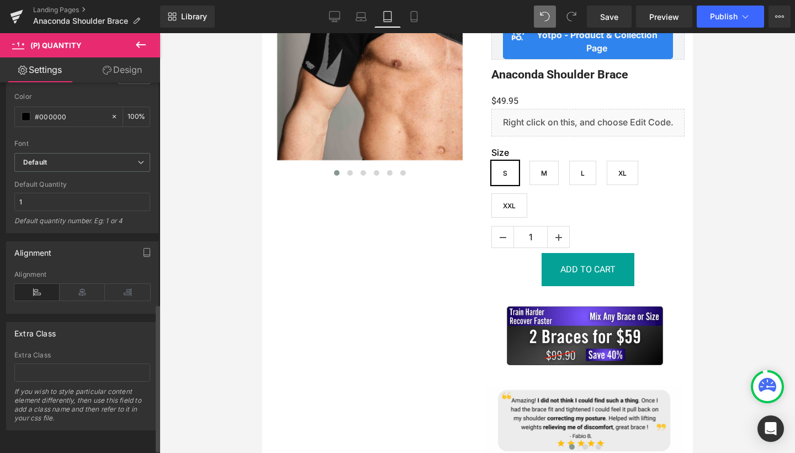
click at [26, 293] on icon at bounding box center [36, 292] width 45 height 17
click at [68, 292] on icon at bounding box center [82, 292] width 45 height 17
click at [33, 282] on div "Alignment" at bounding box center [82, 292] width 136 height 43
click at [33, 287] on icon at bounding box center [36, 292] width 45 height 17
click at [120, 76] on link "Design" at bounding box center [122, 69] width 80 height 25
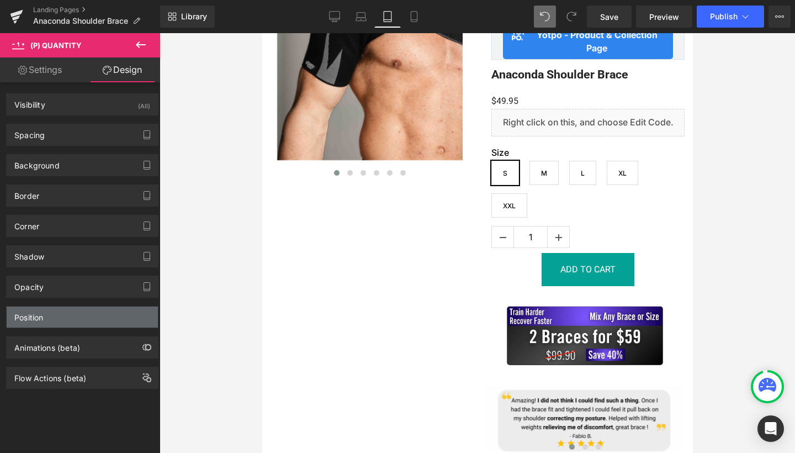
click at [31, 313] on div "Position" at bounding box center [28, 313] width 29 height 15
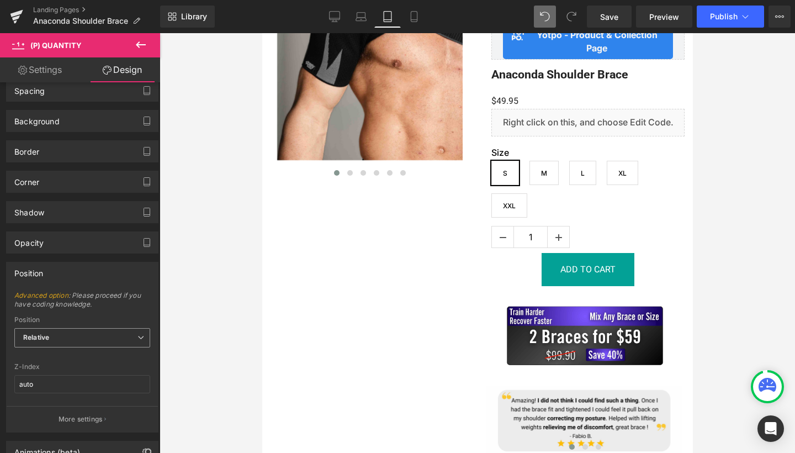
scroll to position [56, 0]
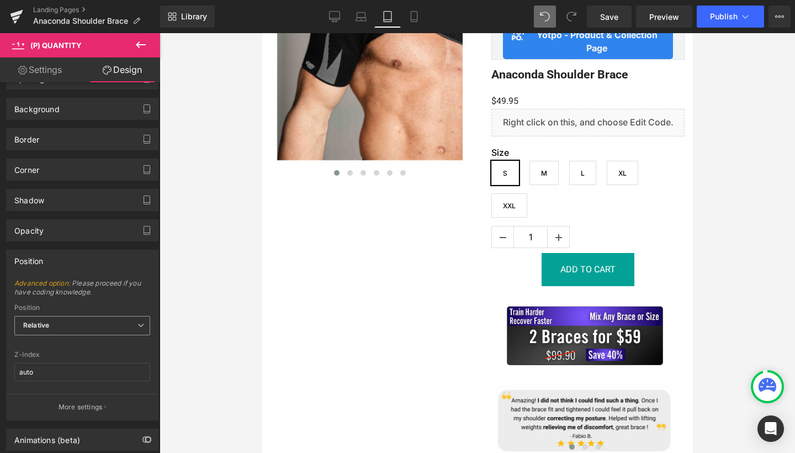
click at [27, 319] on span "Relative" at bounding box center [82, 325] width 136 height 19
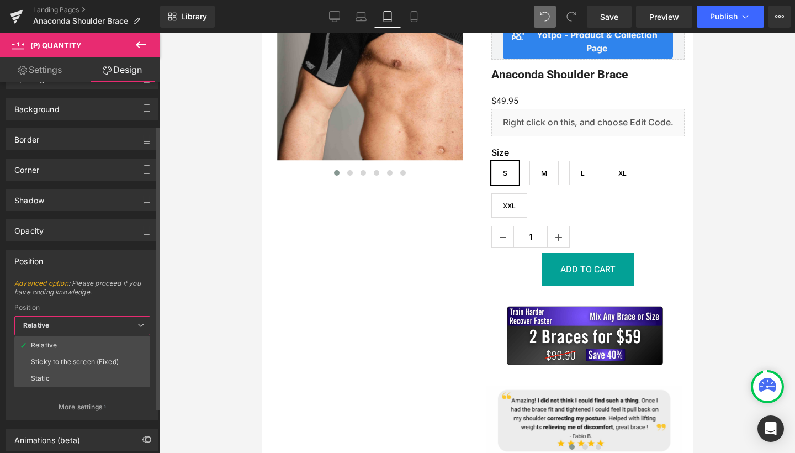
click at [99, 281] on span "Advanced option : Please proceed if you have coding knowledge." at bounding box center [82, 291] width 136 height 25
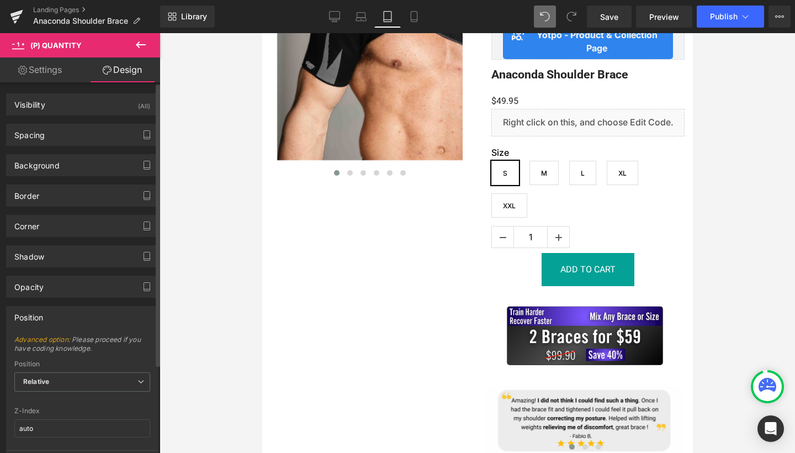
scroll to position [0, 0]
click at [32, 126] on div "Spacing" at bounding box center [29, 131] width 30 height 15
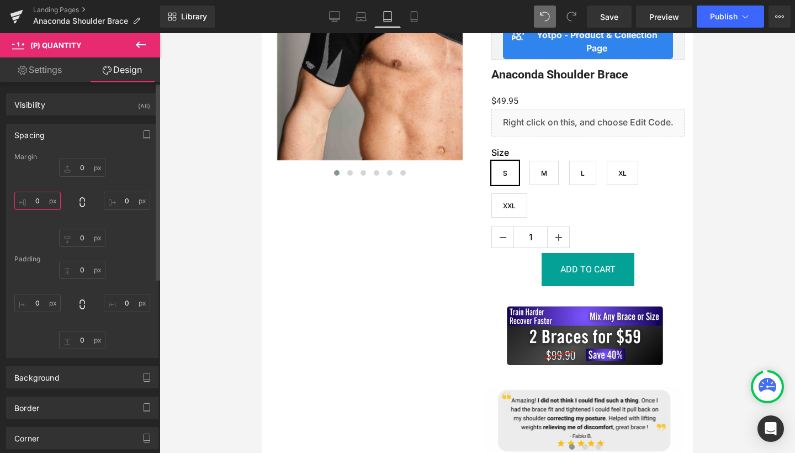
click at [39, 206] on input "0" at bounding box center [37, 201] width 46 height 18
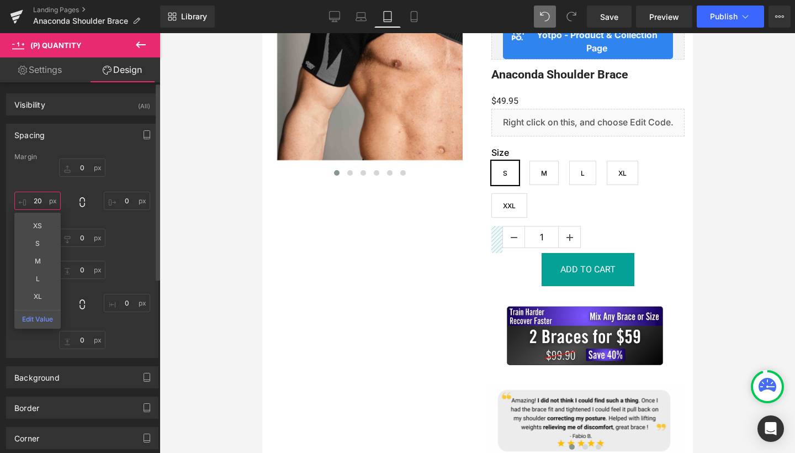
type input "2"
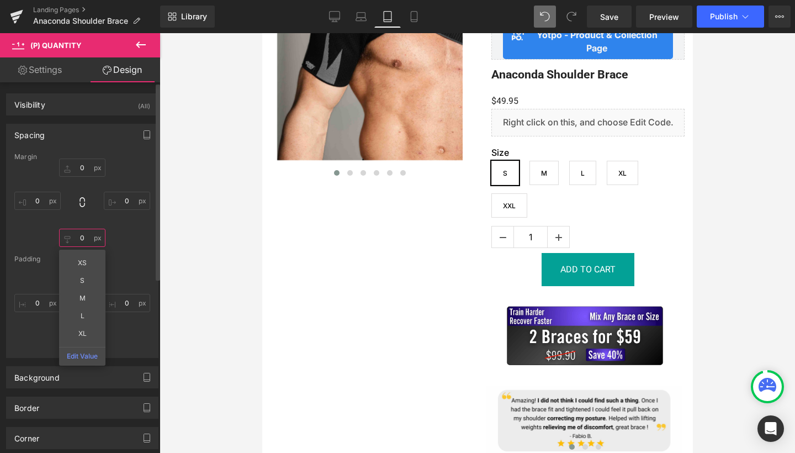
click at [82, 245] on input "0" at bounding box center [82, 238] width 46 height 18
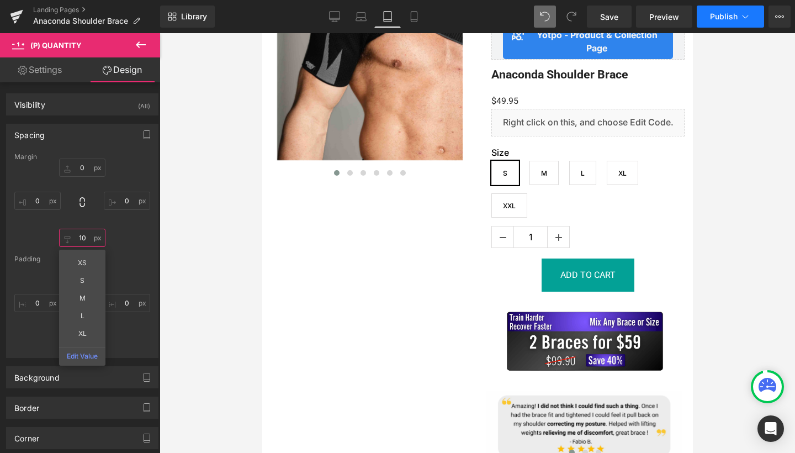
type input "10"
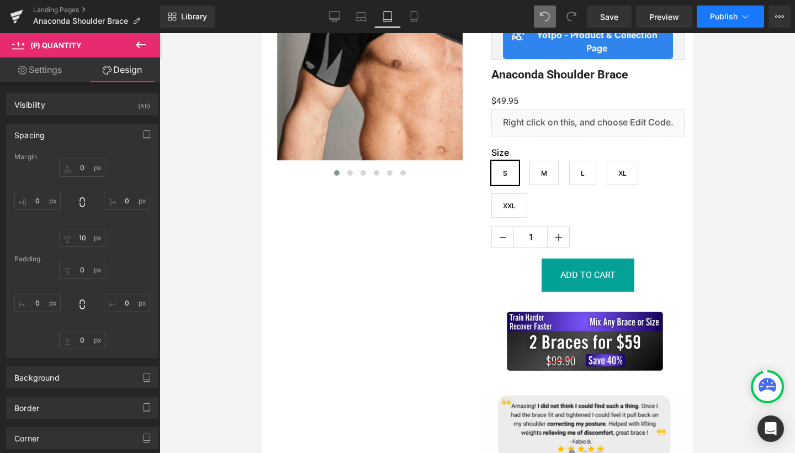
click at [716, 14] on span "Publish" at bounding box center [724, 16] width 28 height 9
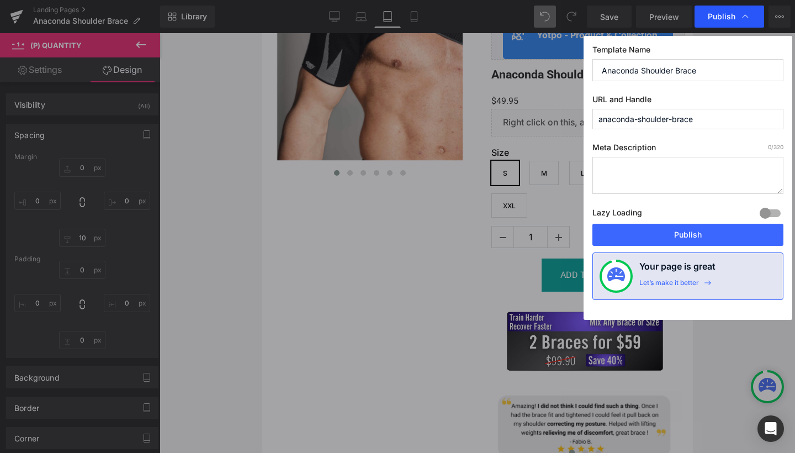
click at [734, 16] on span "Publish" at bounding box center [722, 17] width 28 height 10
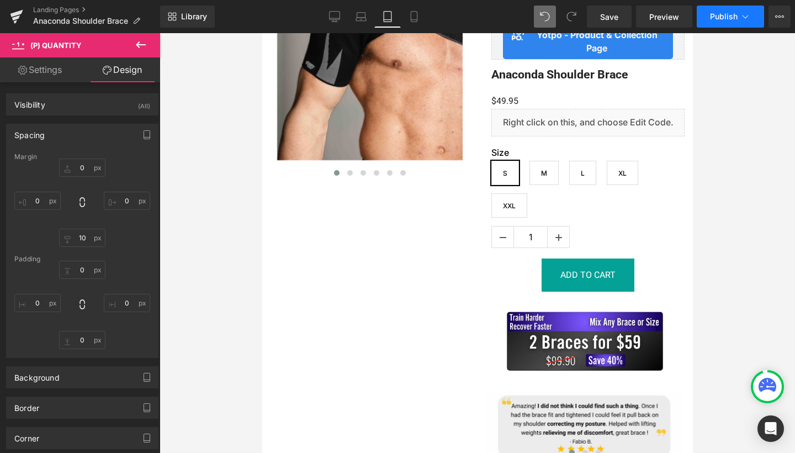
click at [727, 20] on span "Publish" at bounding box center [724, 16] width 28 height 9
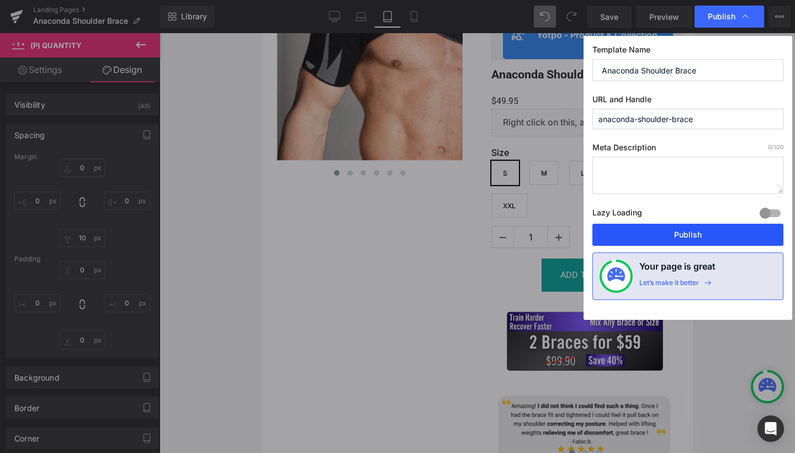
click at [659, 227] on button "Publish" at bounding box center [687, 235] width 191 height 22
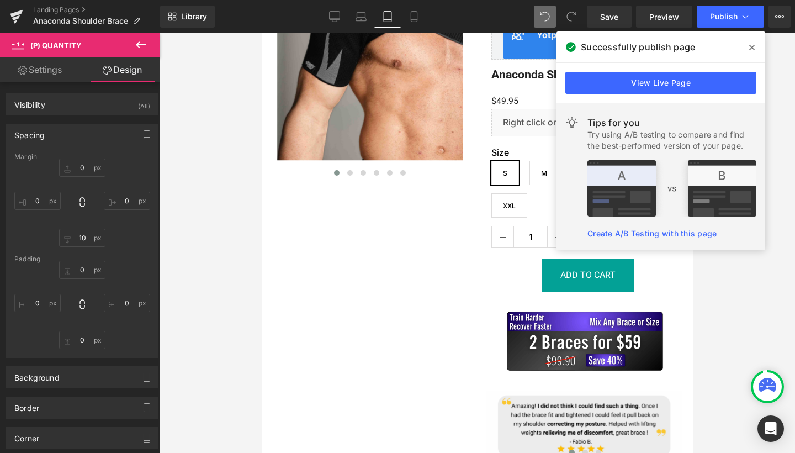
click at [758, 63] on div "View Live Page" at bounding box center [661, 83] width 209 height 40
click at [755, 56] on span at bounding box center [752, 48] width 18 height 18
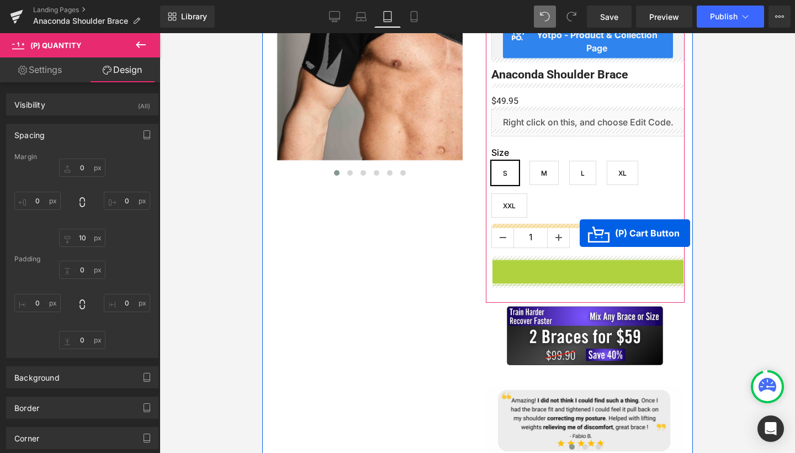
drag, startPoint x: 542, startPoint y: 272, endPoint x: 579, endPoint y: 234, distance: 53.1
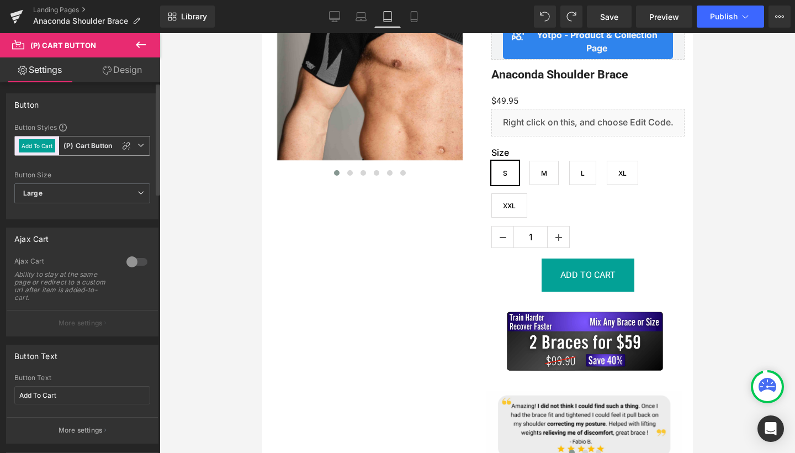
click at [103, 146] on b "(P) Cart Button" at bounding box center [87, 145] width 49 height 9
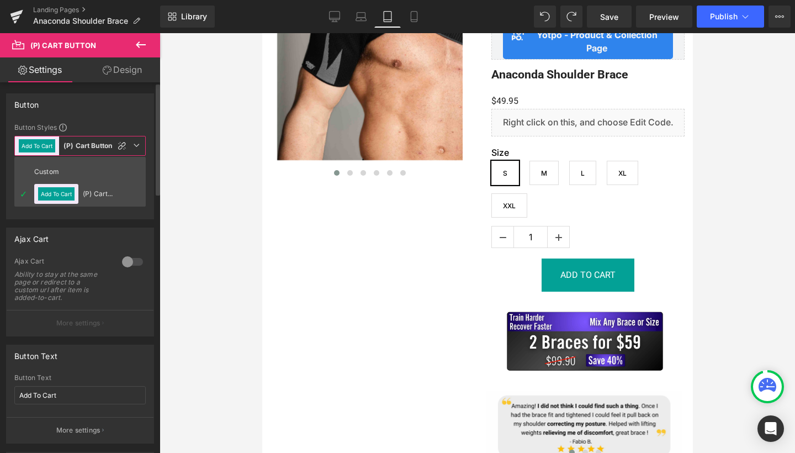
click at [97, 121] on div "Button Button Styles Custom (P) Cart Button Add To Cart (P) Cart Button Custom …" at bounding box center [80, 156] width 148 height 126
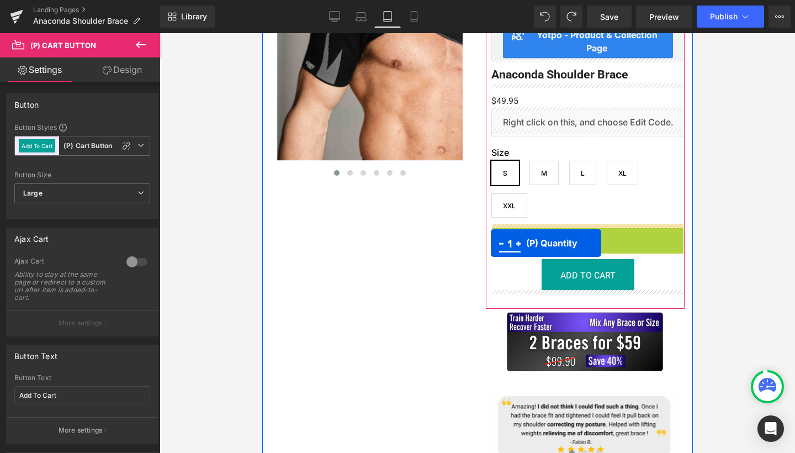
drag, startPoint x: 557, startPoint y: 237, endPoint x: 490, endPoint y: 243, distance: 67.1
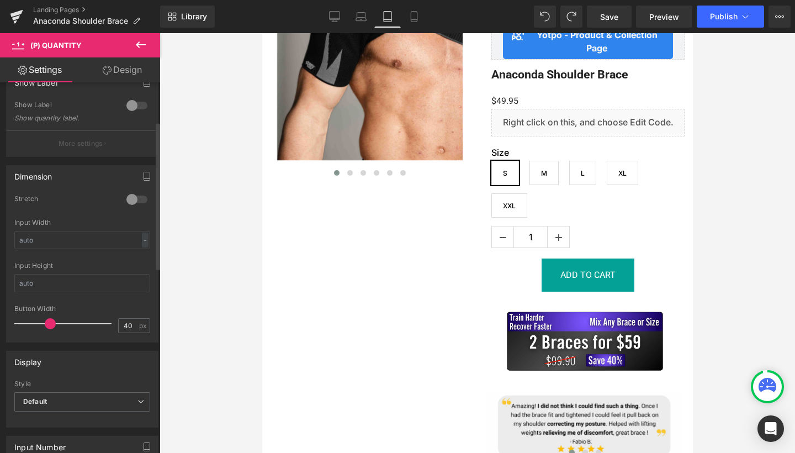
scroll to position [97, 0]
click at [144, 179] on icon "button" at bounding box center [147, 179] width 6 height 0
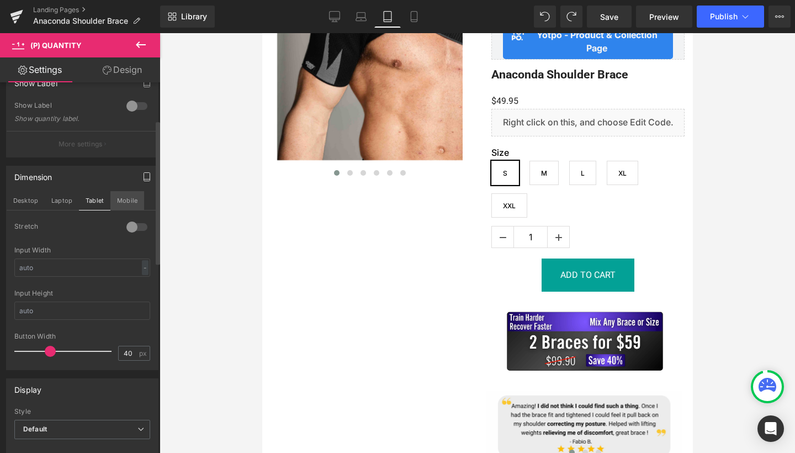
click at [128, 205] on button "Mobile" at bounding box center [127, 200] width 34 height 19
type input "100"
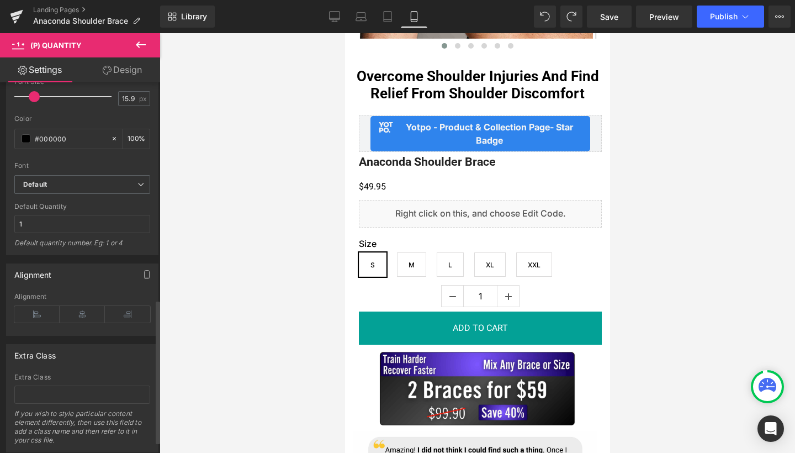
scroll to position [564, 0]
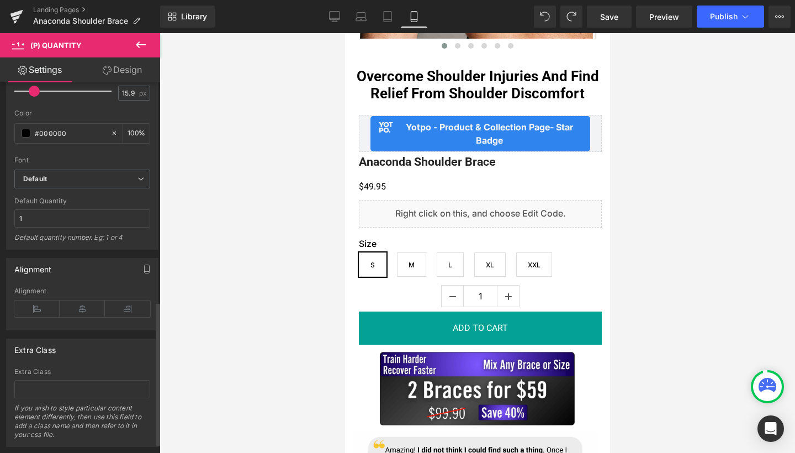
click at [33, 316] on div "Alignment" at bounding box center [82, 308] width 136 height 43
click at [29, 311] on icon at bounding box center [36, 308] width 45 height 17
click at [115, 72] on link "Design" at bounding box center [122, 69] width 80 height 25
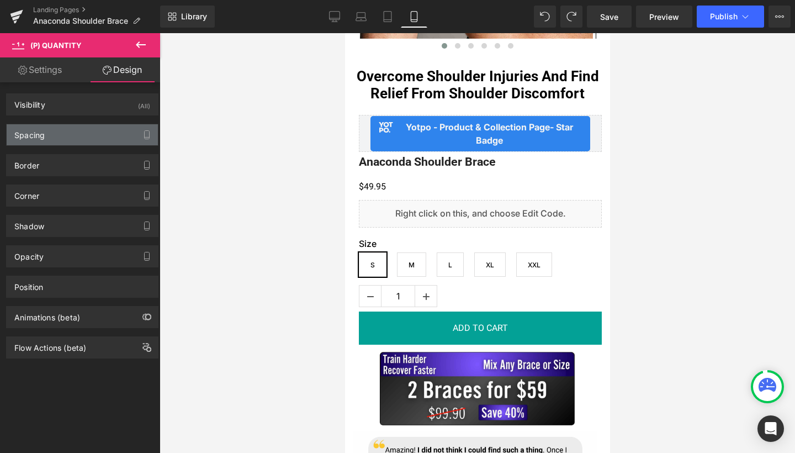
click at [30, 137] on div "Spacing" at bounding box center [29, 131] width 30 height 15
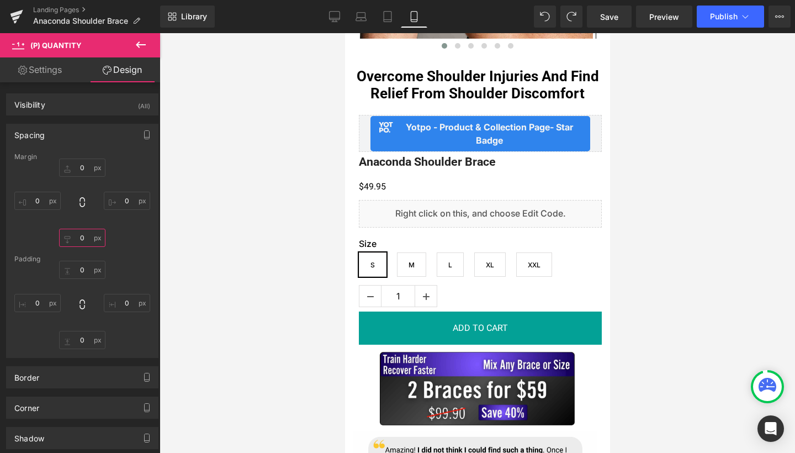
click at [77, 236] on input "0" at bounding box center [82, 238] width 46 height 18
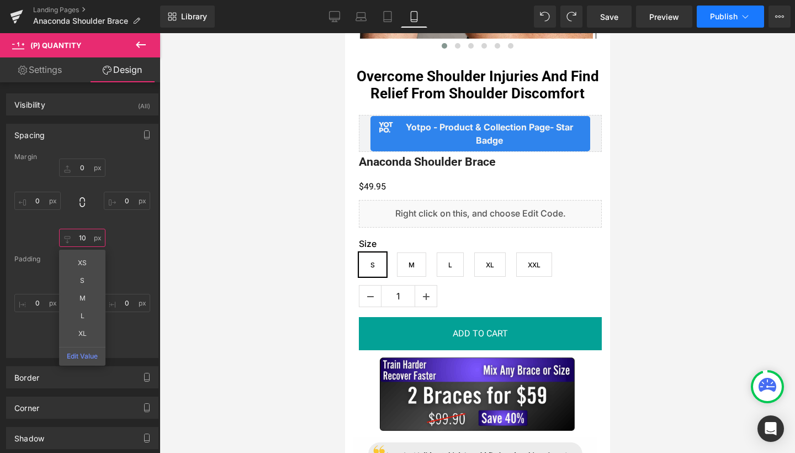
type input "10"
click at [722, 21] on button "Publish" at bounding box center [730, 17] width 67 height 22
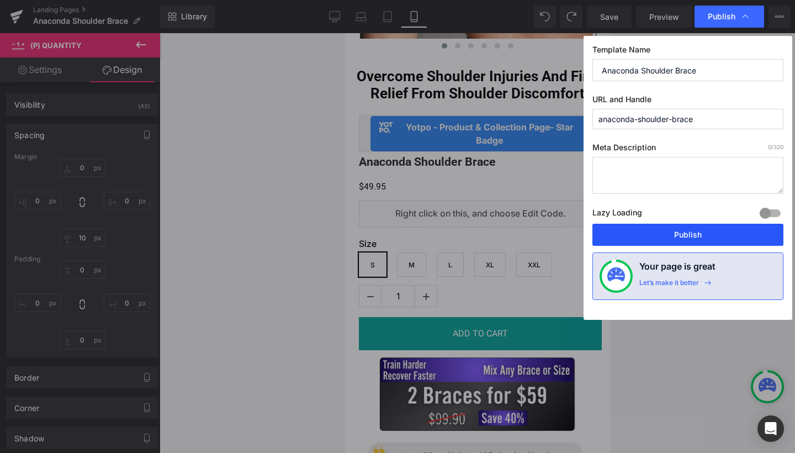
click at [689, 229] on button "Publish" at bounding box center [687, 235] width 191 height 22
